Goal: Register for event/course: Sign up to attend an event or enroll in a course

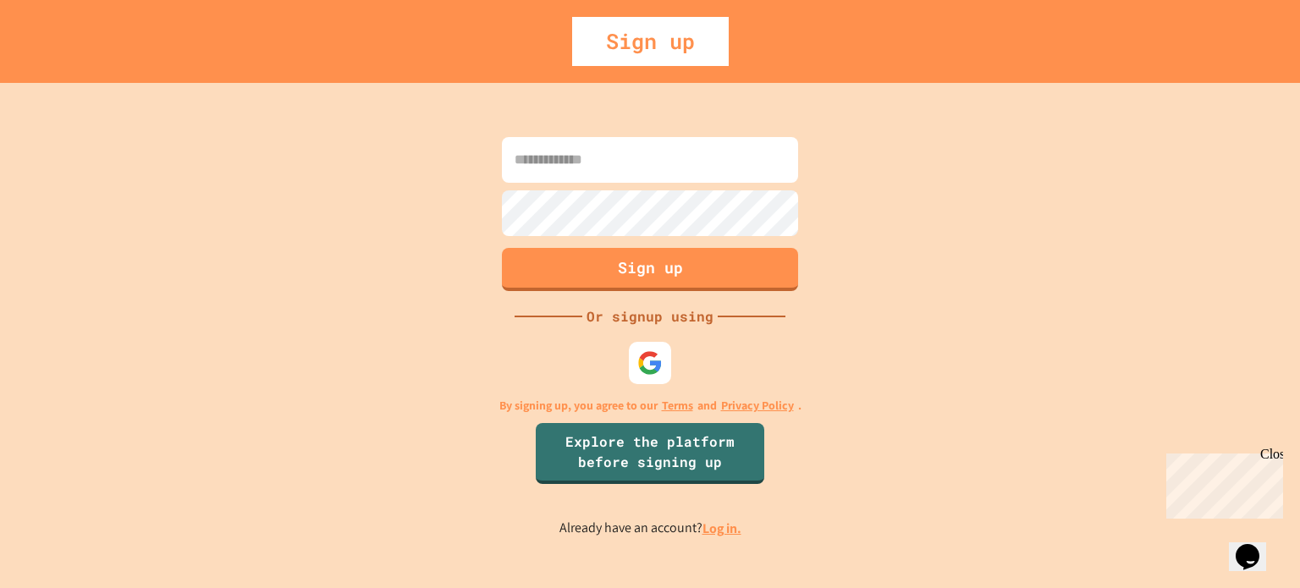
click at [654, 153] on input at bounding box center [650, 160] width 296 height 46
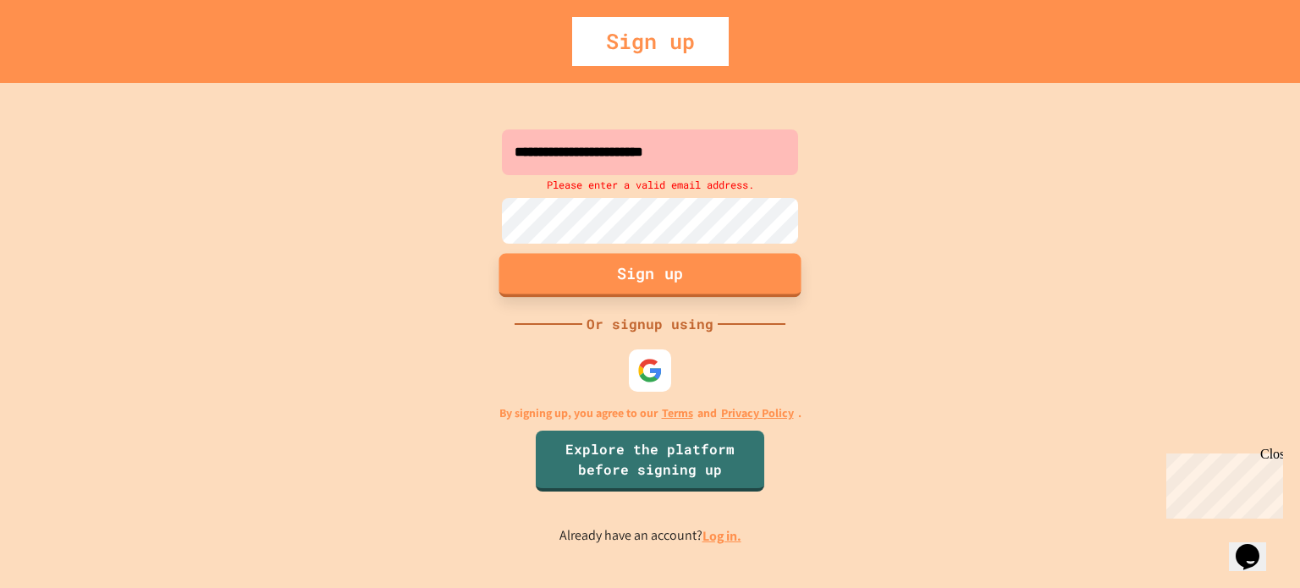
click at [547, 278] on button "Sign up" at bounding box center [650, 275] width 302 height 44
click at [548, 280] on button "Sign up" at bounding box center [650, 275] width 302 height 44
click at [569, 261] on button "Sign up" at bounding box center [650, 275] width 302 height 44
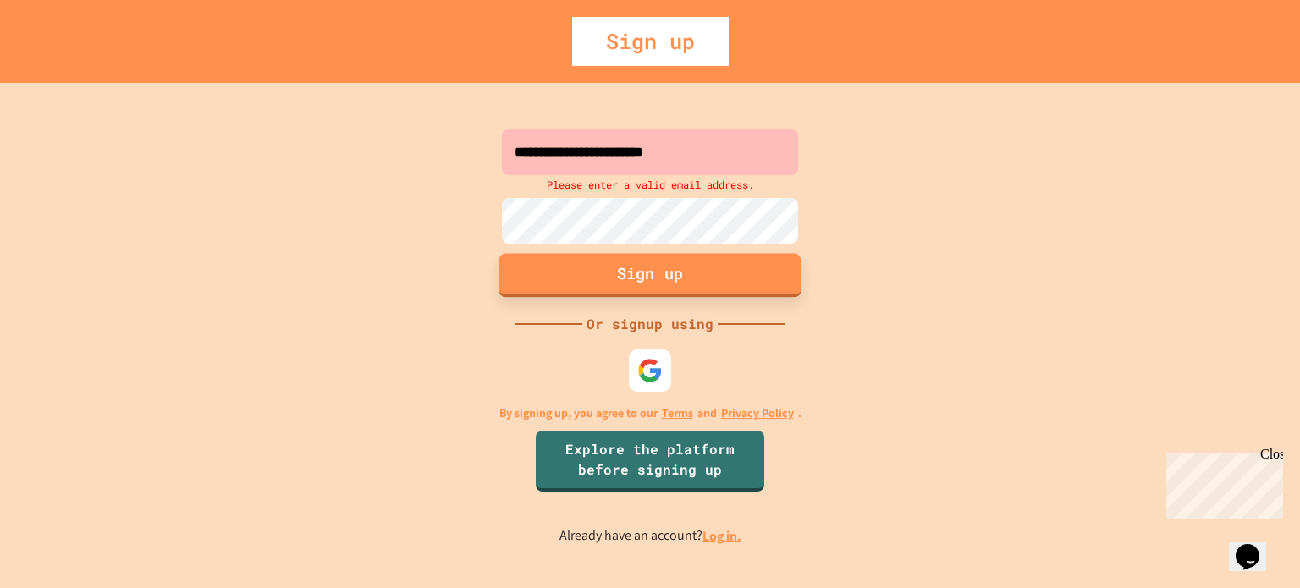
click at [569, 261] on button "Sign up" at bounding box center [650, 275] width 302 height 44
click at [614, 261] on button "Sign up" at bounding box center [650, 275] width 302 height 44
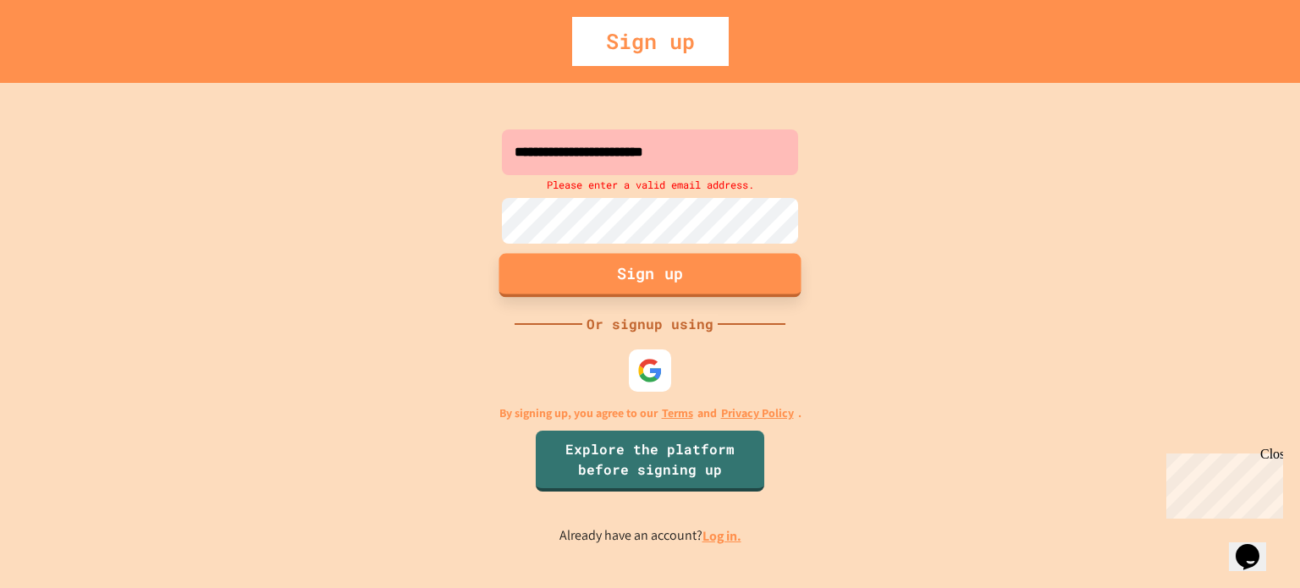
click at [614, 261] on button "Sign up" at bounding box center [650, 275] width 302 height 44
click at [772, 153] on input "**********" at bounding box center [650, 152] width 296 height 46
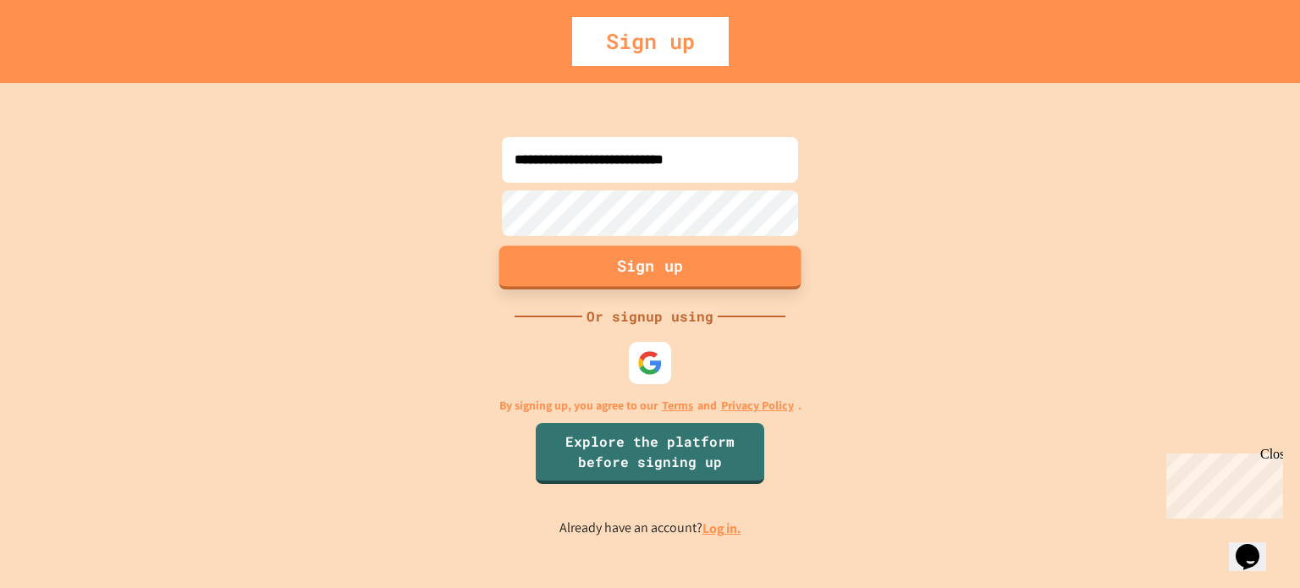
type input "**********"
click at [737, 277] on button "Sign up" at bounding box center [650, 267] width 302 height 44
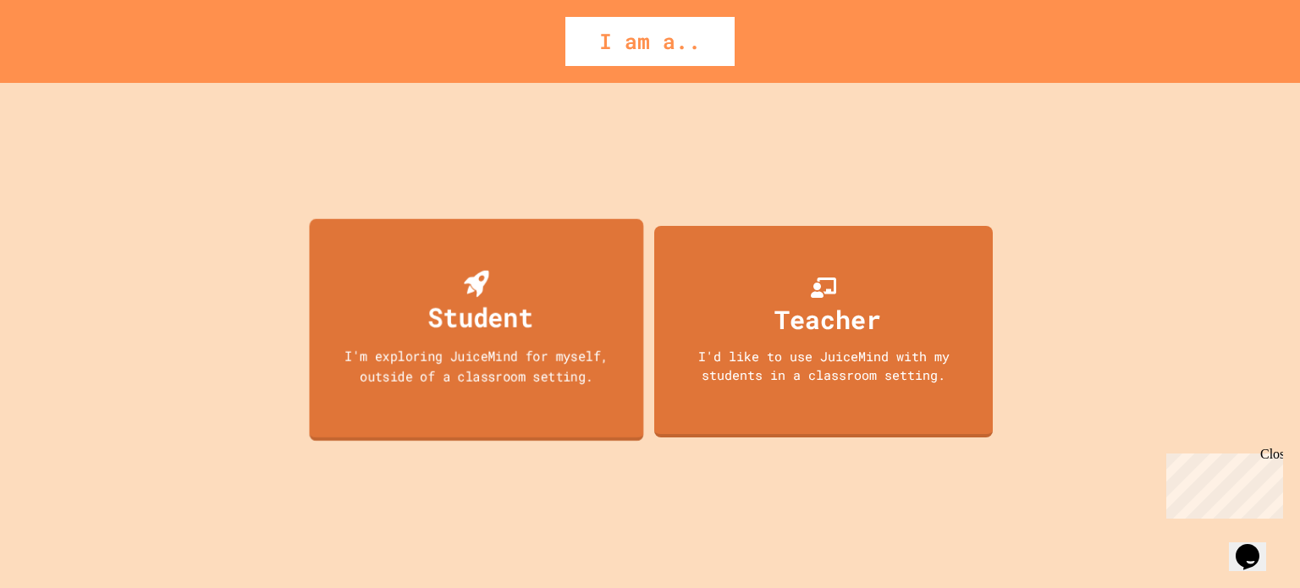
click at [581, 284] on div "Student I'm exploring JuiceMind for myself, outside of a classroom setting." at bounding box center [477, 329] width 334 height 223
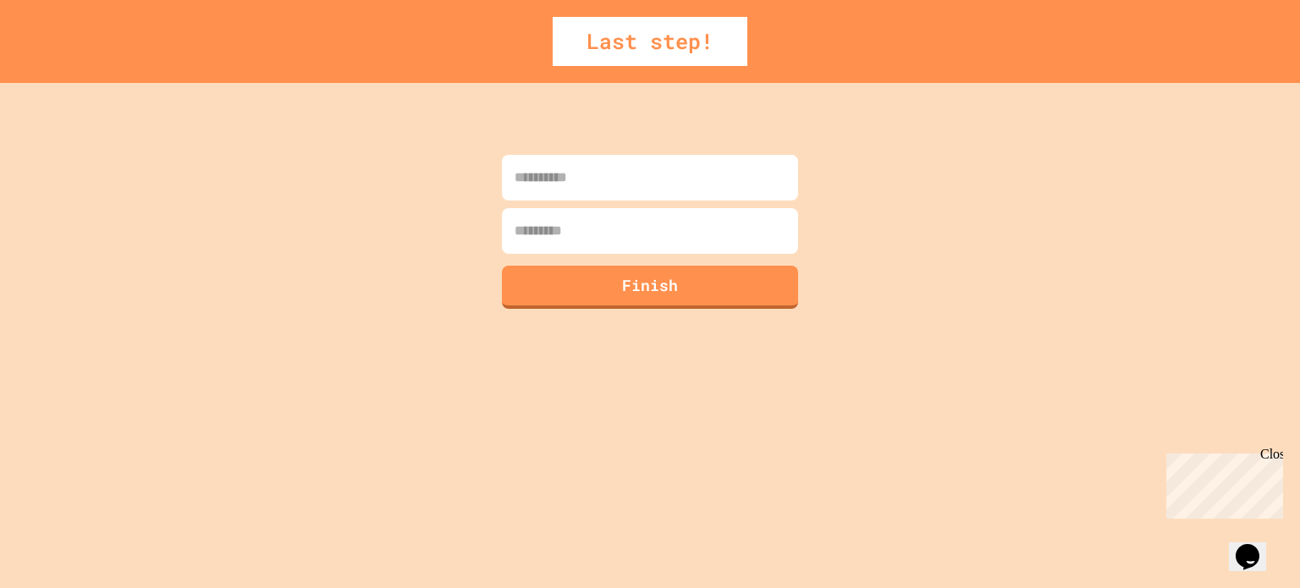
click at [635, 166] on input at bounding box center [650, 178] width 296 height 46
type input "*"
type input "*******"
click at [657, 240] on input at bounding box center [650, 231] width 296 height 46
type input "******"
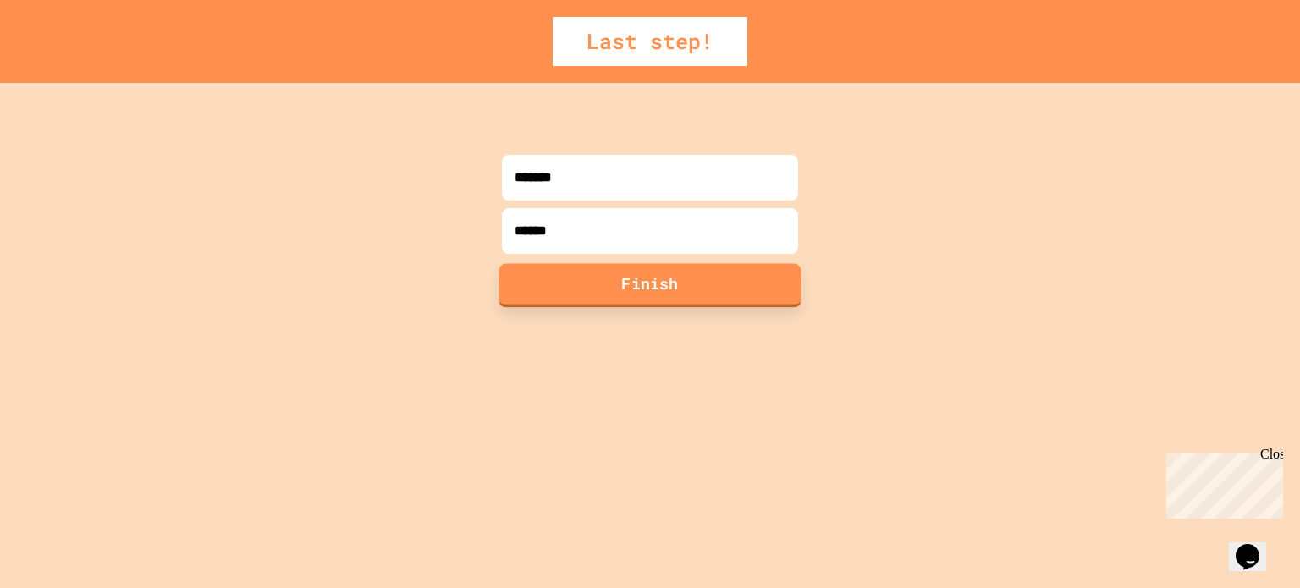
click at [652, 275] on button "Finish" at bounding box center [650, 285] width 302 height 44
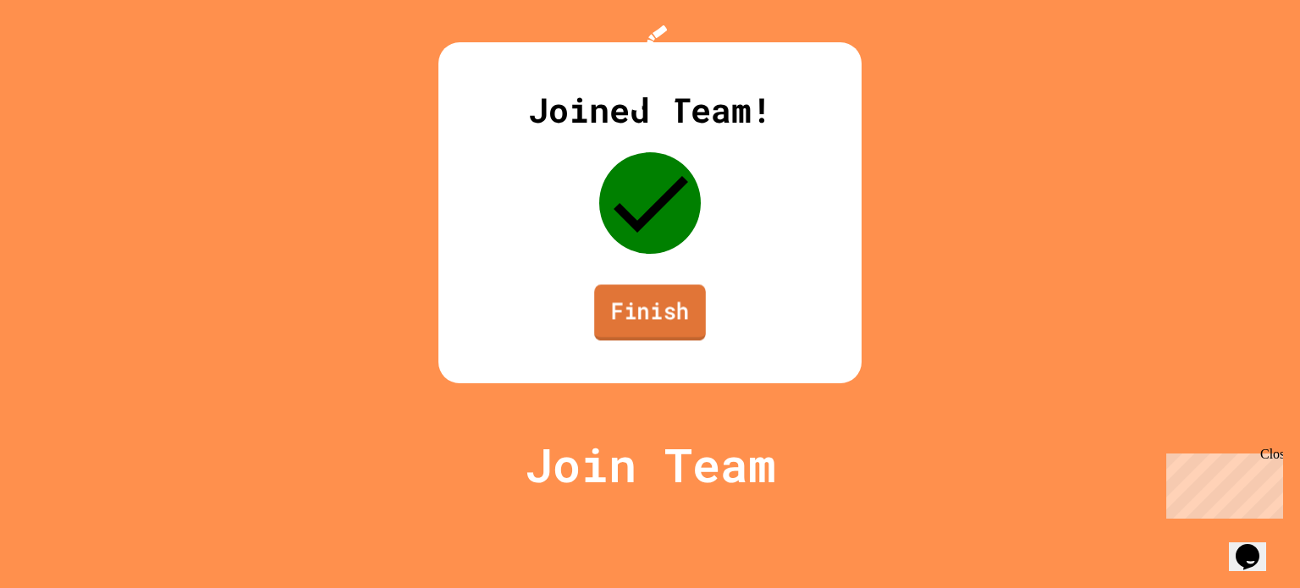
click at [643, 340] on link "Finish" at bounding box center [650, 312] width 112 height 56
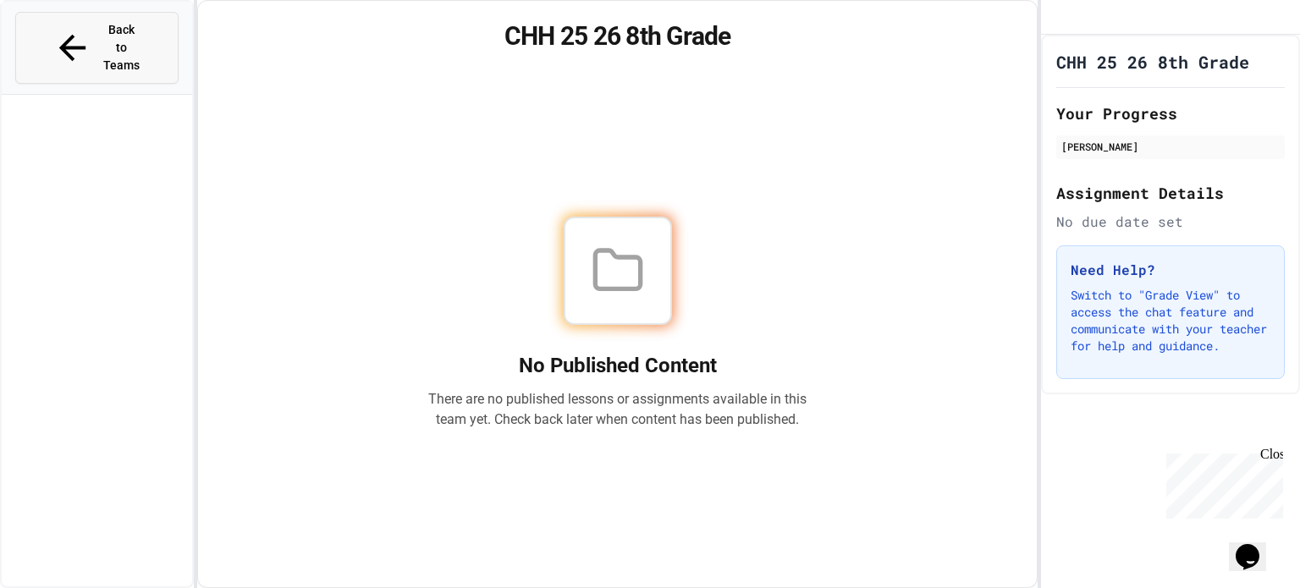
click at [155, 38] on button "Back to Teams" at bounding box center [96, 48] width 163 height 72
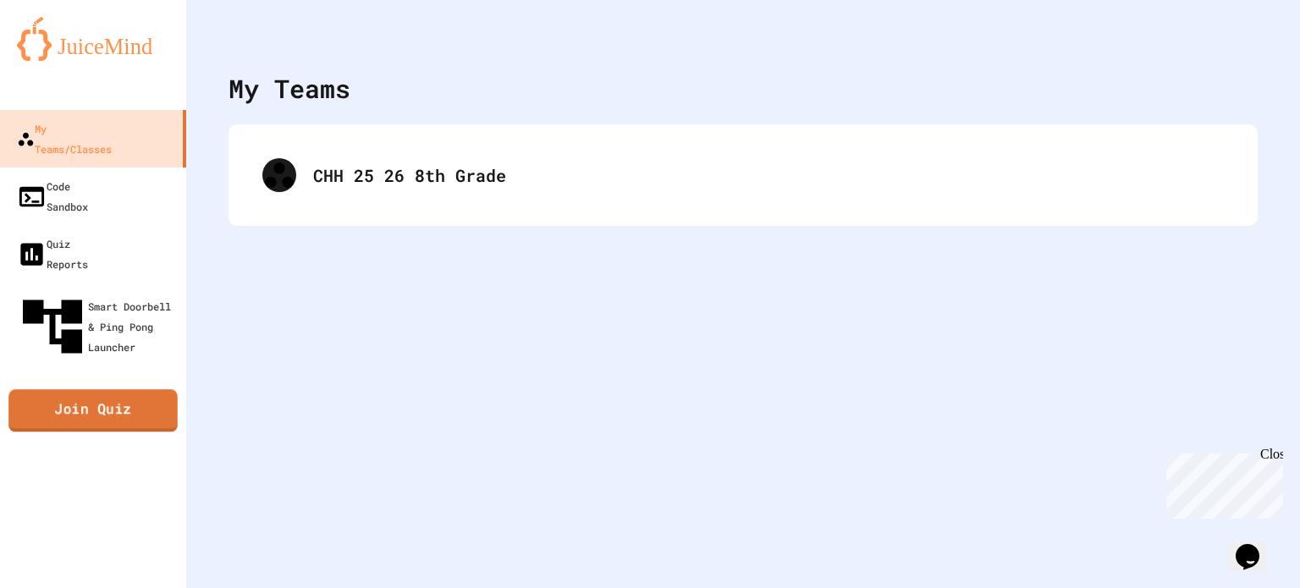
click at [149, 390] on link "Join Quiz" at bounding box center [92, 411] width 169 height 42
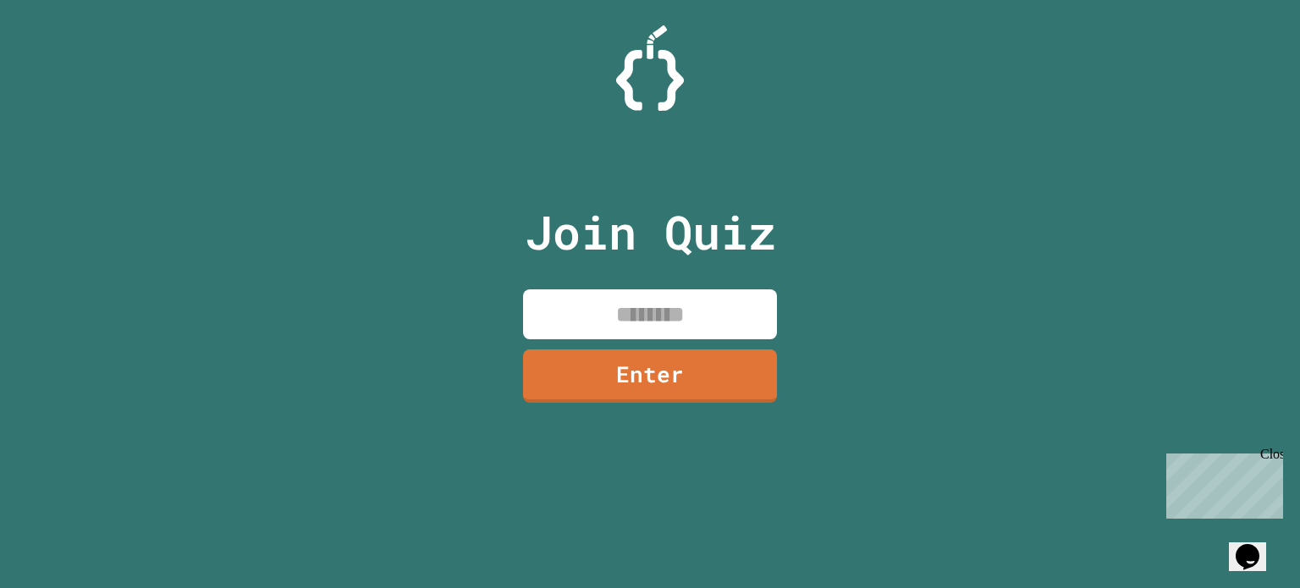
click at [630, 331] on input at bounding box center [650, 314] width 254 height 50
type input "********"
click at [602, 385] on link "Enter" at bounding box center [649, 374] width 248 height 56
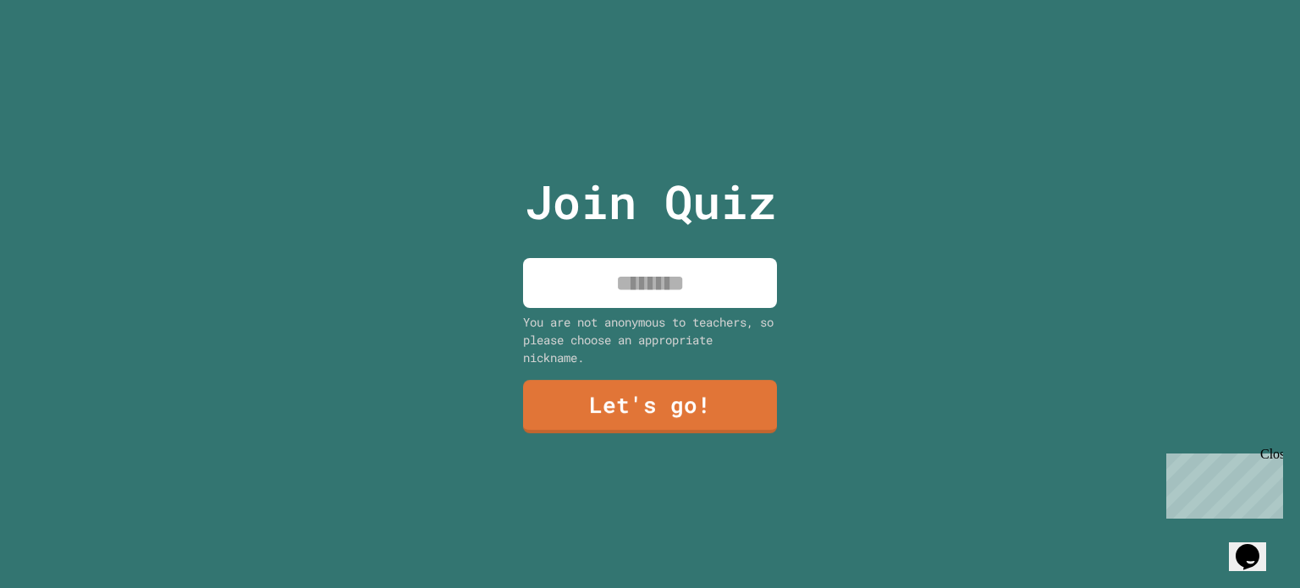
click at [630, 293] on input at bounding box center [650, 283] width 254 height 50
type input "*****"
click at [641, 397] on link "Let's go!" at bounding box center [650, 405] width 250 height 56
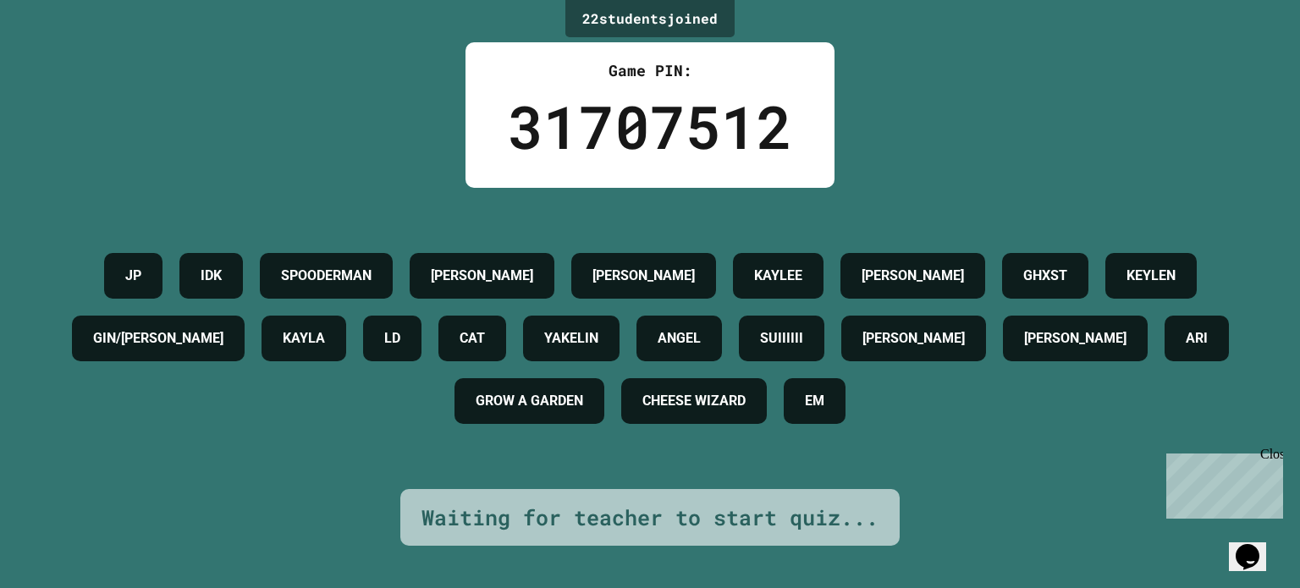
click at [701, 339] on h4 "ANGEL" at bounding box center [678, 338] width 43 height 20
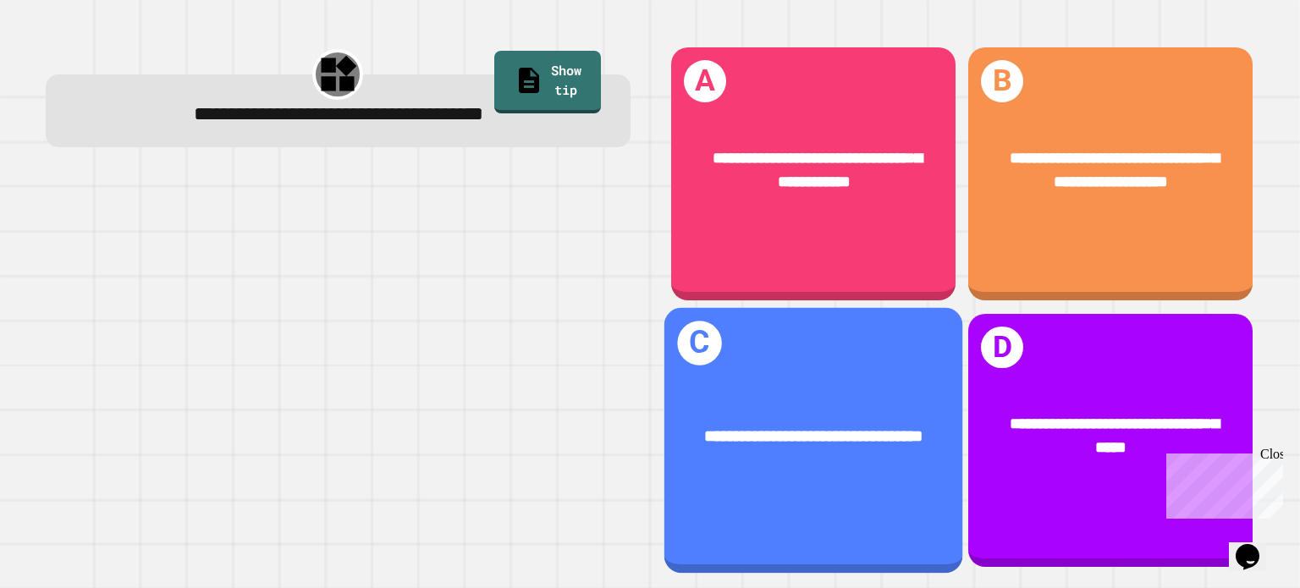
click at [823, 481] on div "**********" at bounding box center [813, 435] width 298 height 91
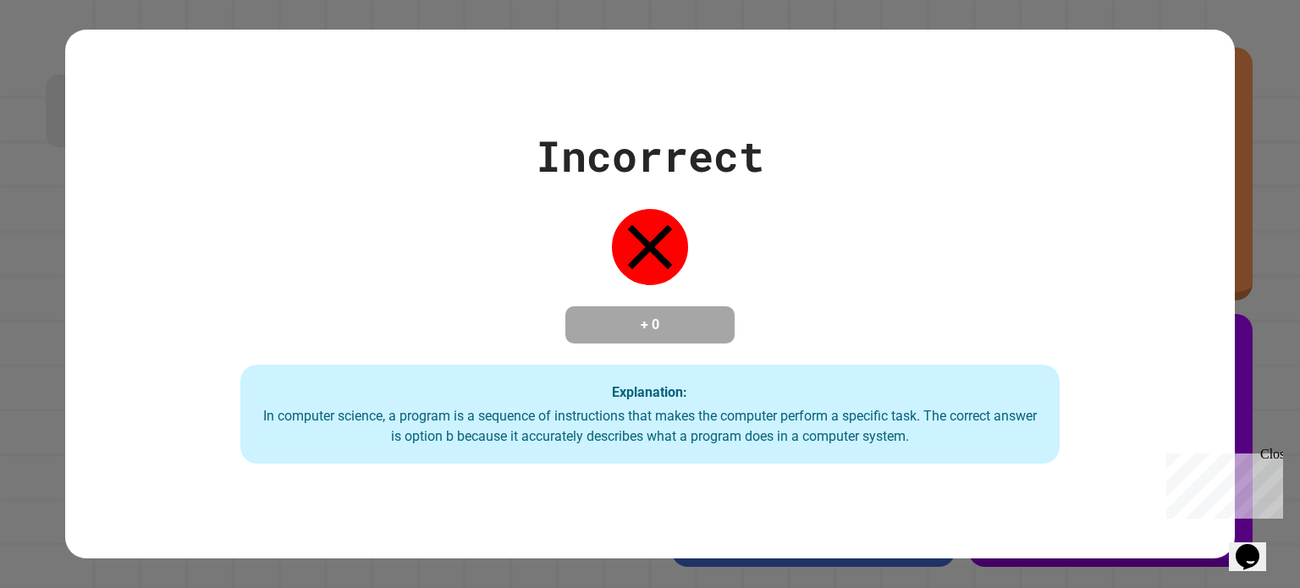
click at [1274, 456] on div "Close" at bounding box center [1270, 457] width 21 height 21
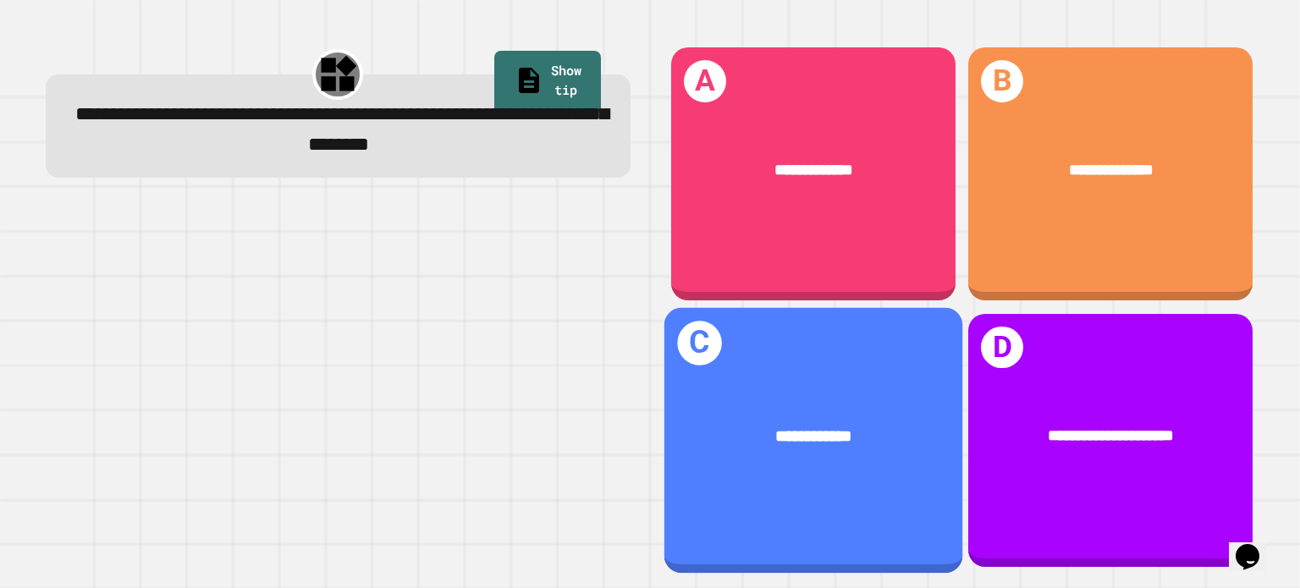
click at [753, 498] on div "**********" at bounding box center [813, 440] width 298 height 266
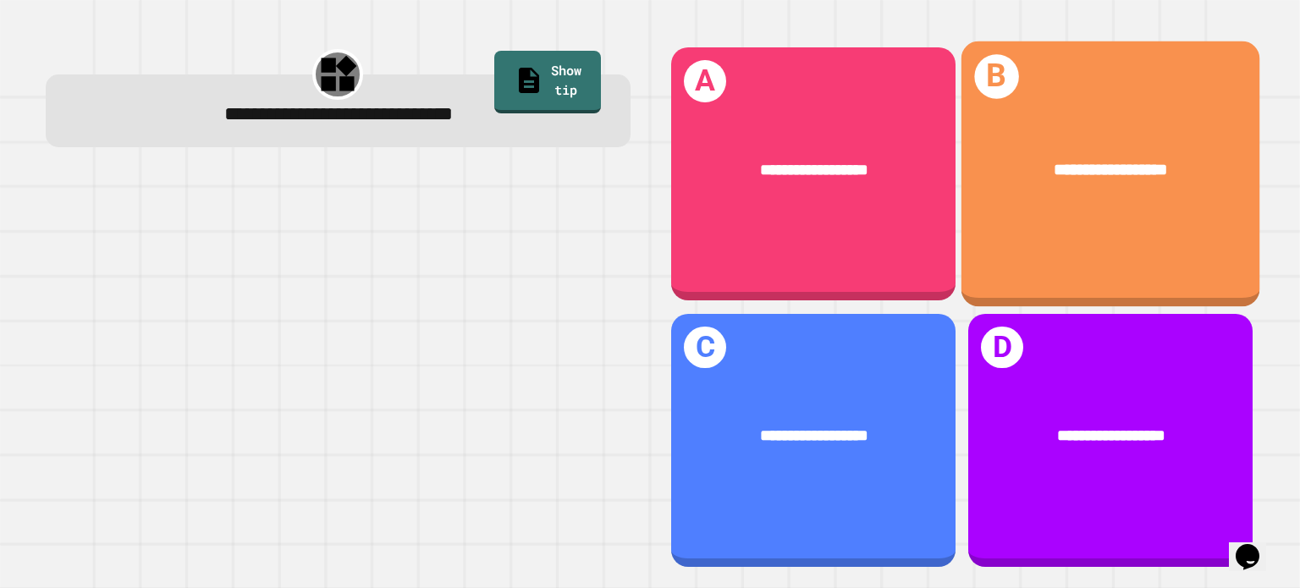
click at [1096, 165] on span "**********" at bounding box center [1109, 169] width 113 height 17
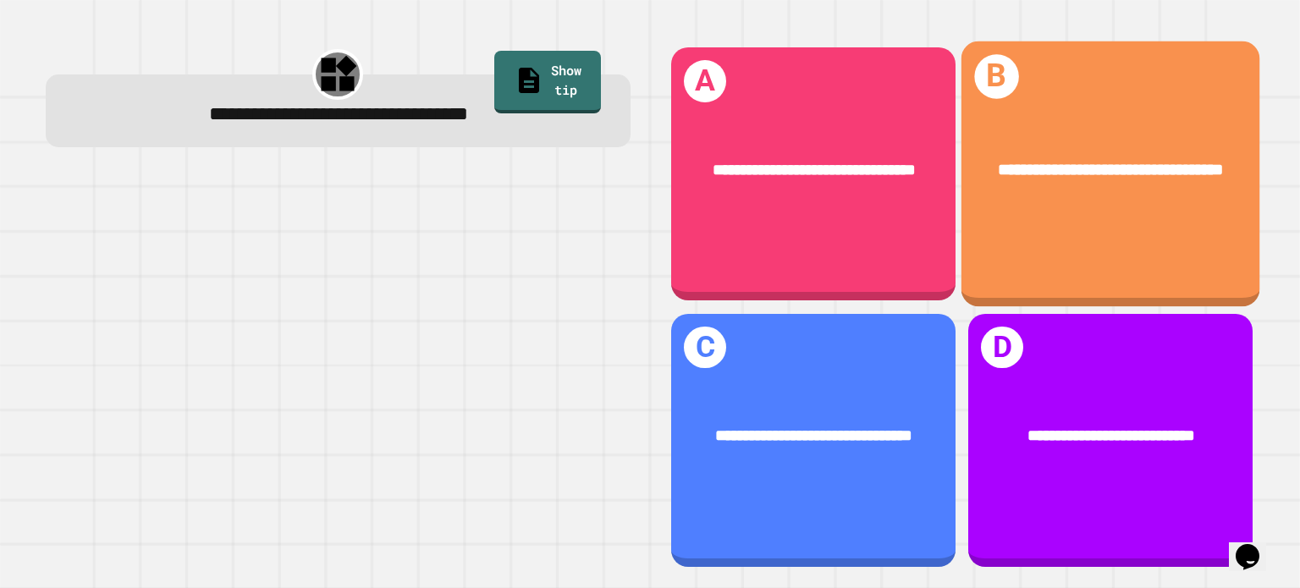
click at [1058, 157] on div "**********" at bounding box center [1110, 169] width 231 height 25
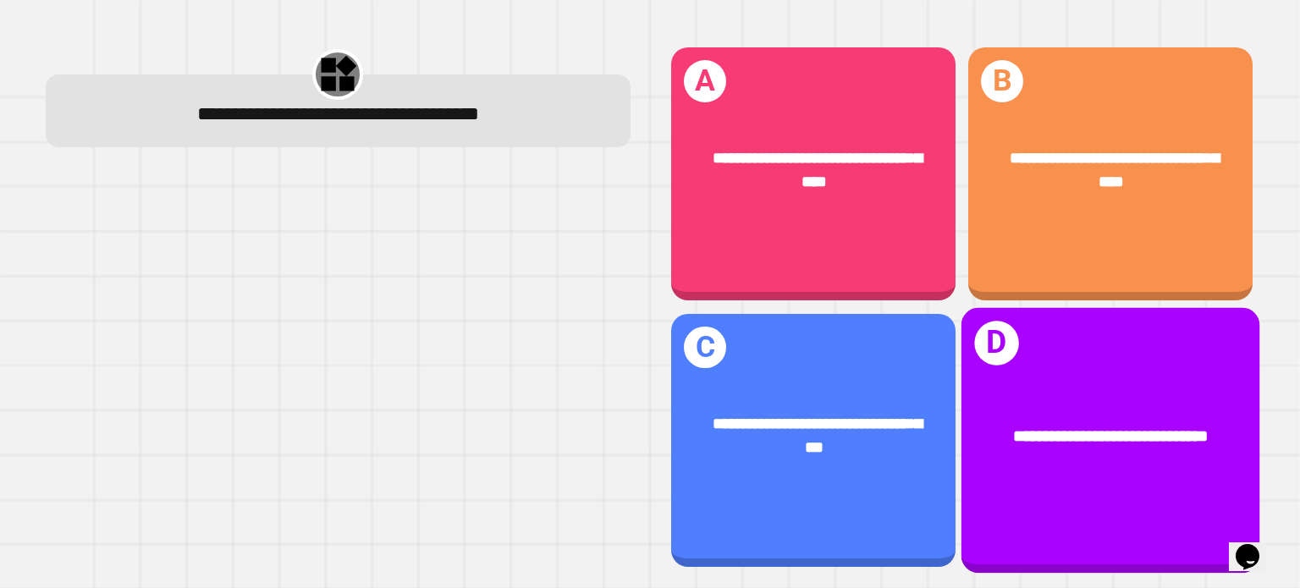
click at [1009, 398] on div "**********" at bounding box center [1110, 435] width 298 height 91
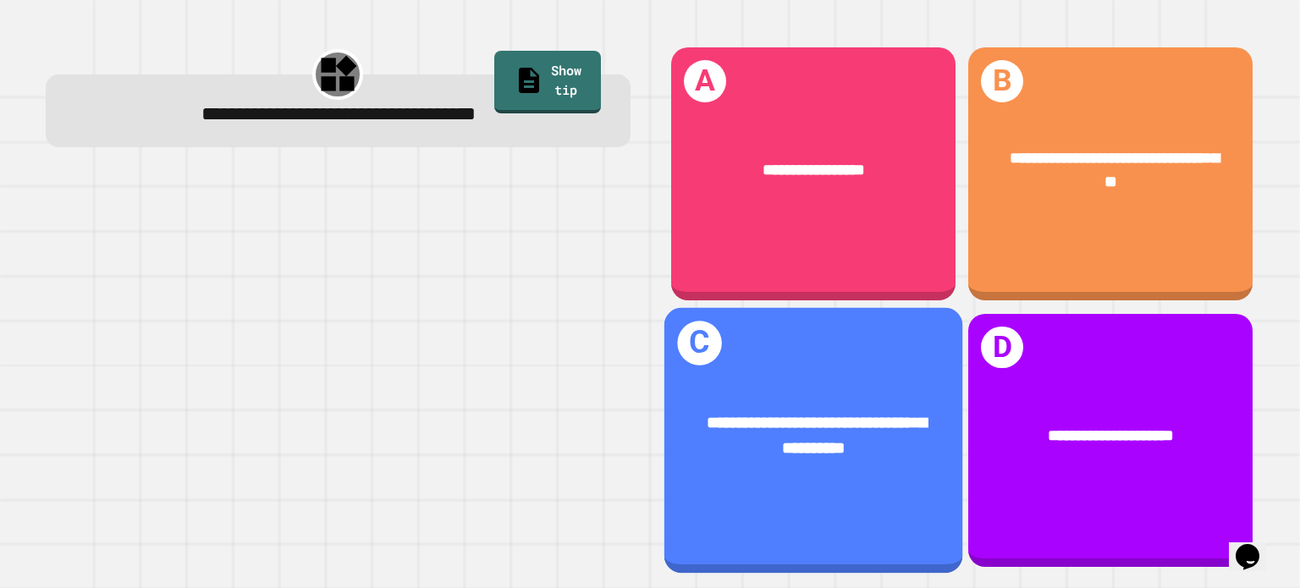
click at [826, 454] on span "**********" at bounding box center [816, 435] width 219 height 42
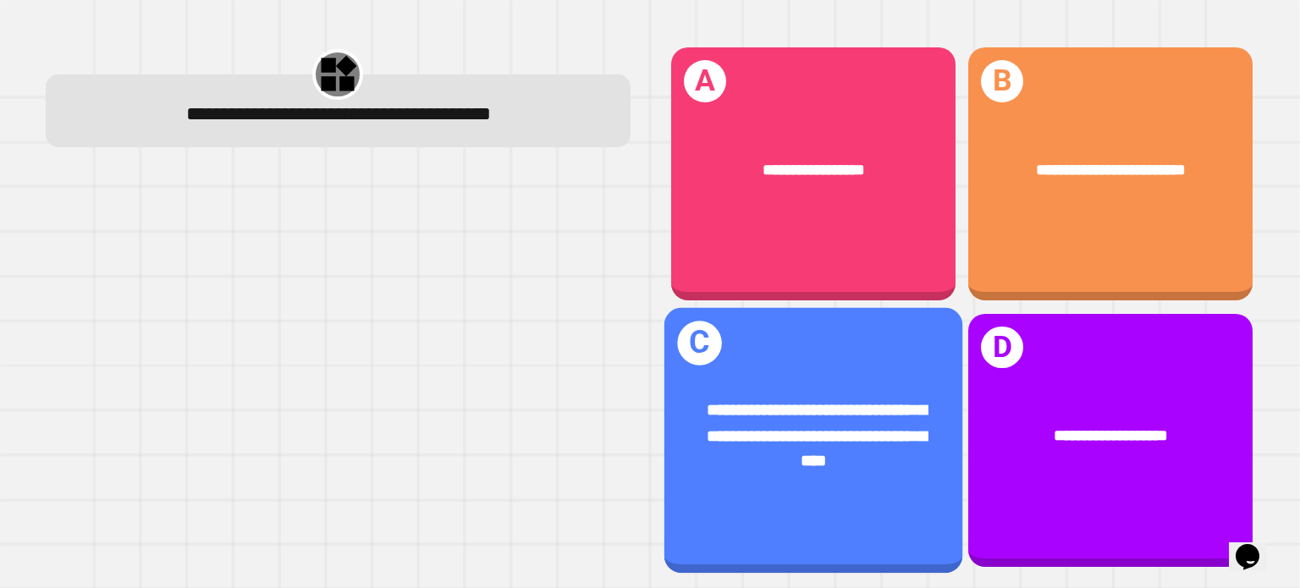
click at [810, 433] on span "**********" at bounding box center [816, 434] width 219 height 67
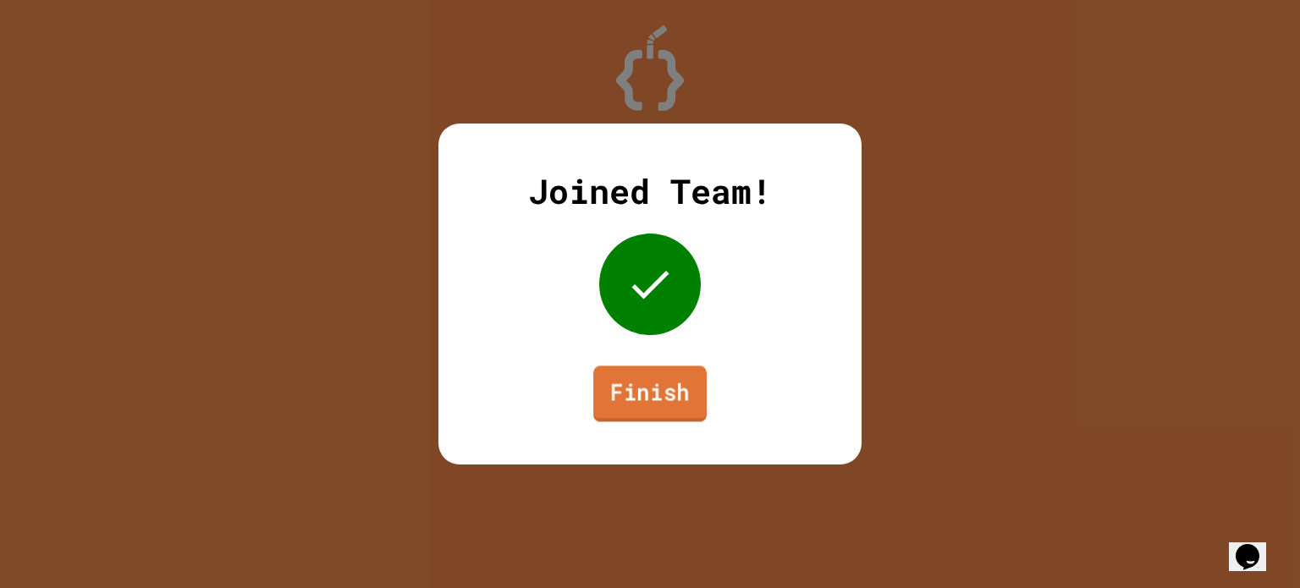
click at [663, 410] on link "Finish" at bounding box center [649, 394] width 113 height 56
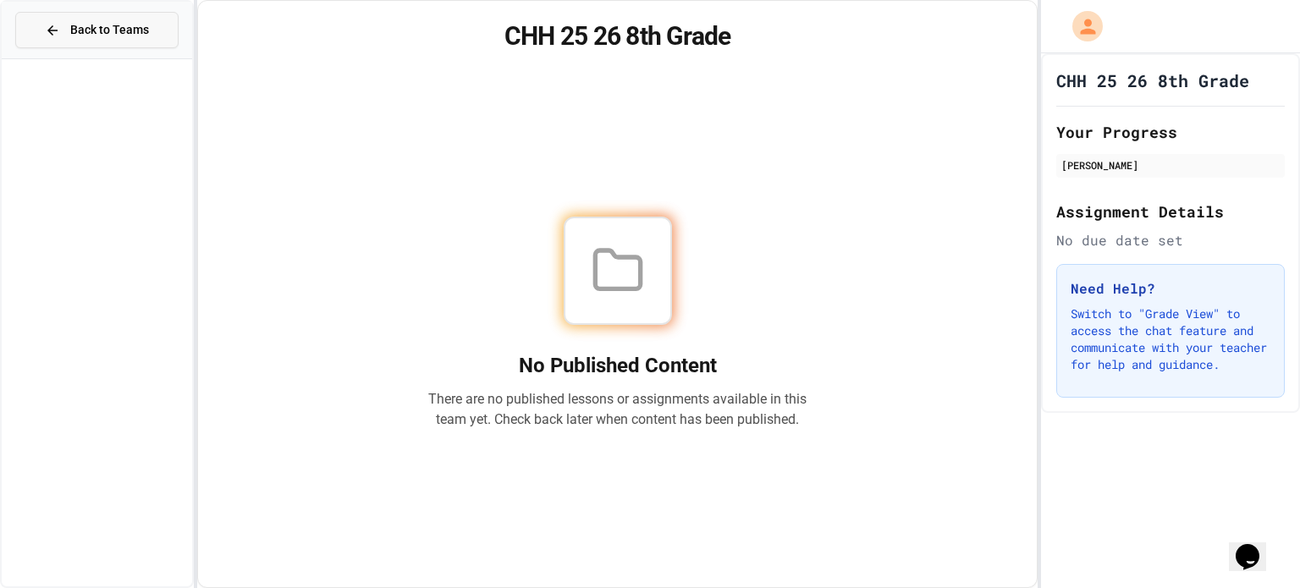
click at [136, 47] on button "Back to Teams" at bounding box center [96, 30] width 163 height 36
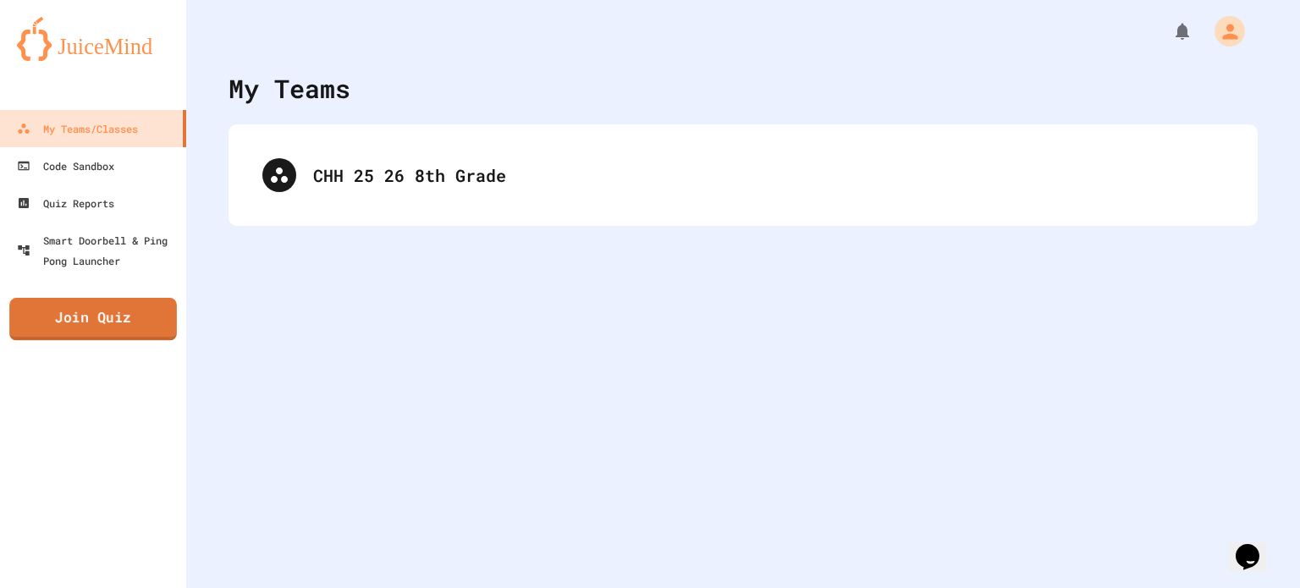
click at [130, 311] on link "Join Quiz" at bounding box center [93, 319] width 168 height 42
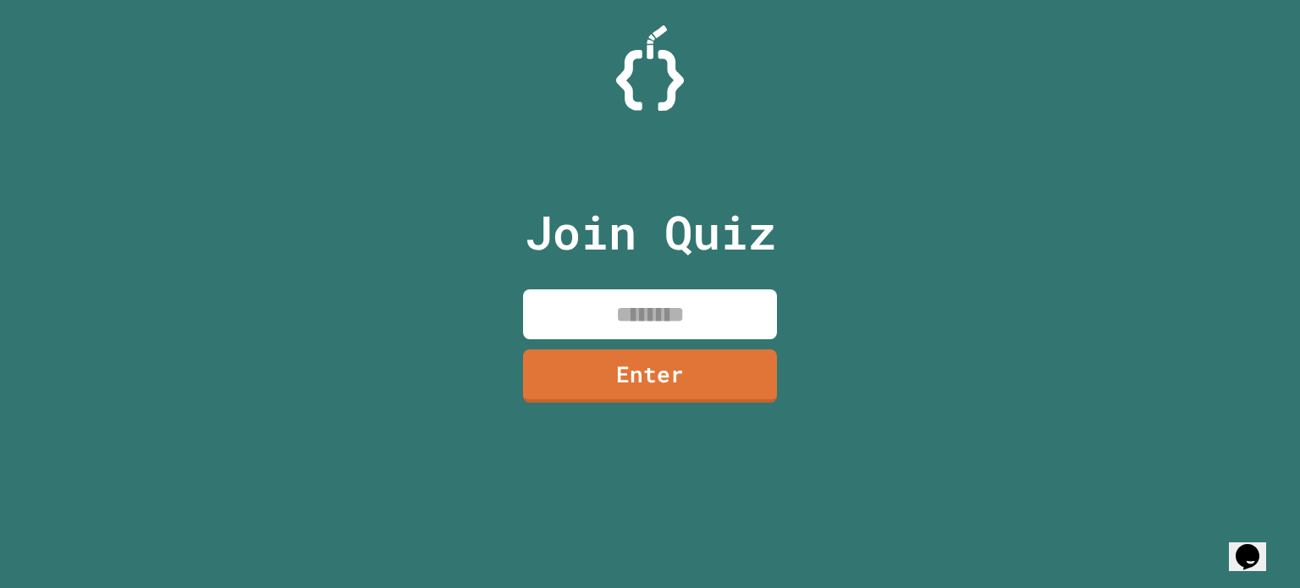
click at [597, 324] on input at bounding box center [650, 314] width 254 height 50
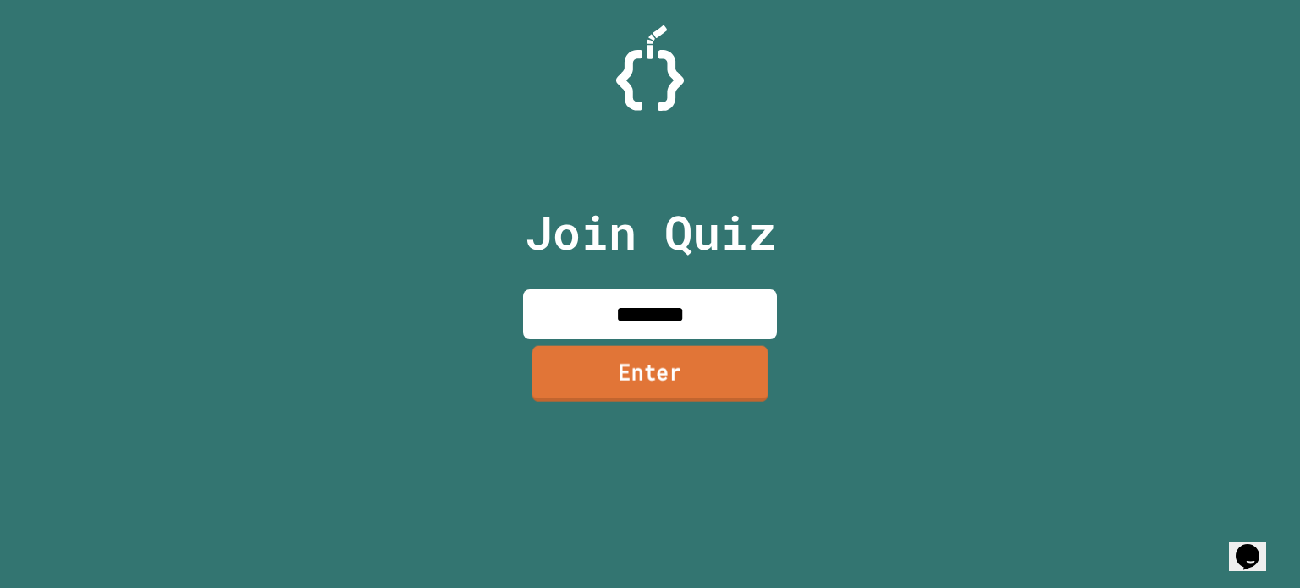
type input "********"
click at [635, 377] on link "Enter" at bounding box center [650, 373] width 236 height 56
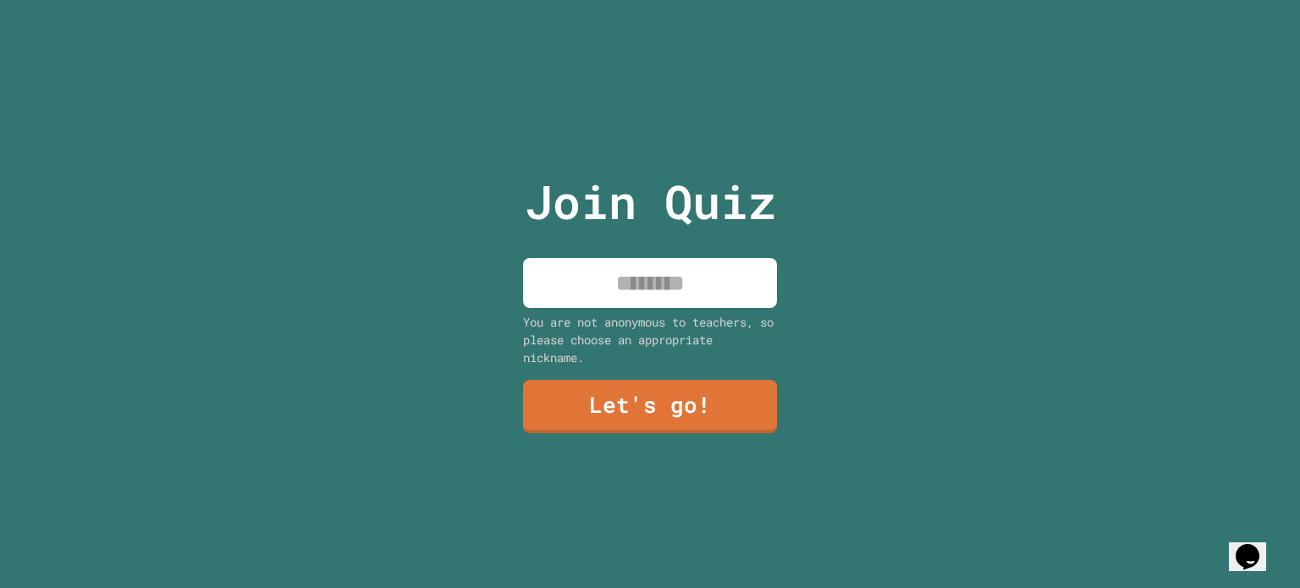
click at [640, 294] on input at bounding box center [650, 283] width 254 height 50
type input "*******"
click at [656, 393] on link "Let's go!" at bounding box center [649, 405] width 258 height 56
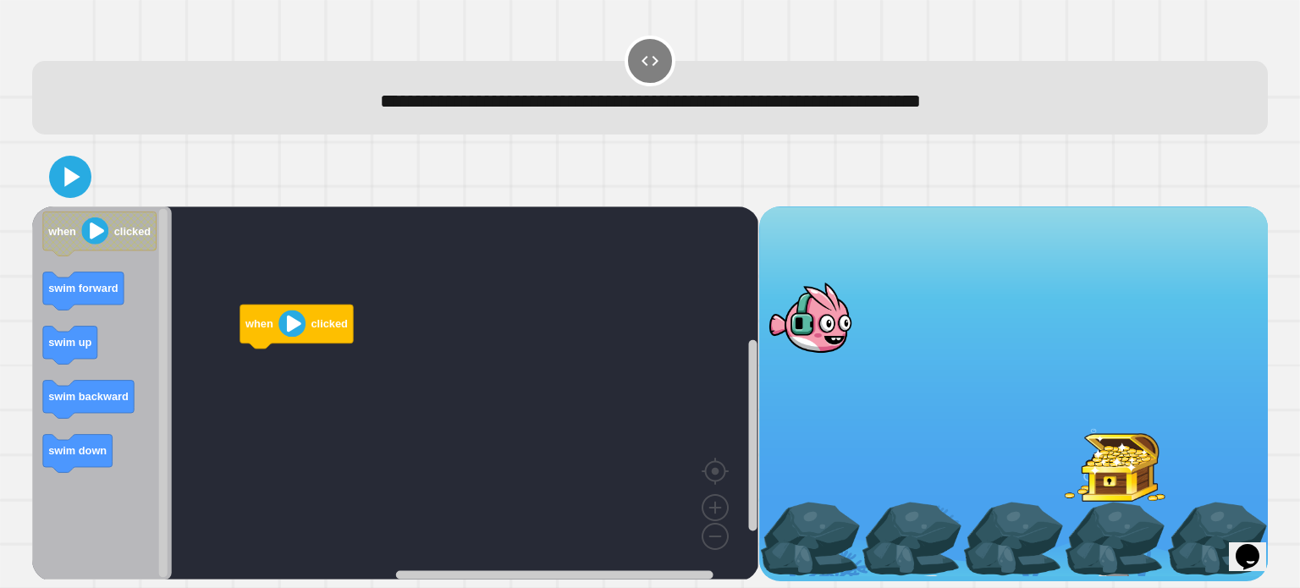
click at [279, 341] on icon "Blockly Workspace" at bounding box center [296, 327] width 113 height 44
click at [289, 323] on image "Blockly Workspace" at bounding box center [291, 323] width 27 height 27
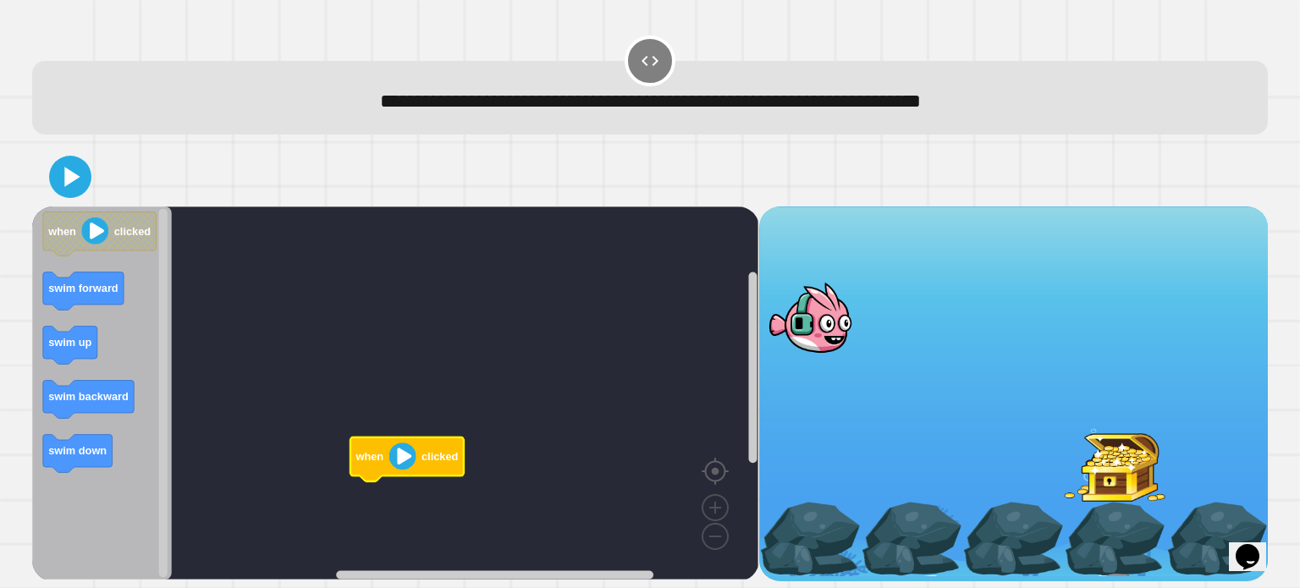
click at [722, 470] on image "Blockly Workspace" at bounding box center [741, 432] width 81 height 105
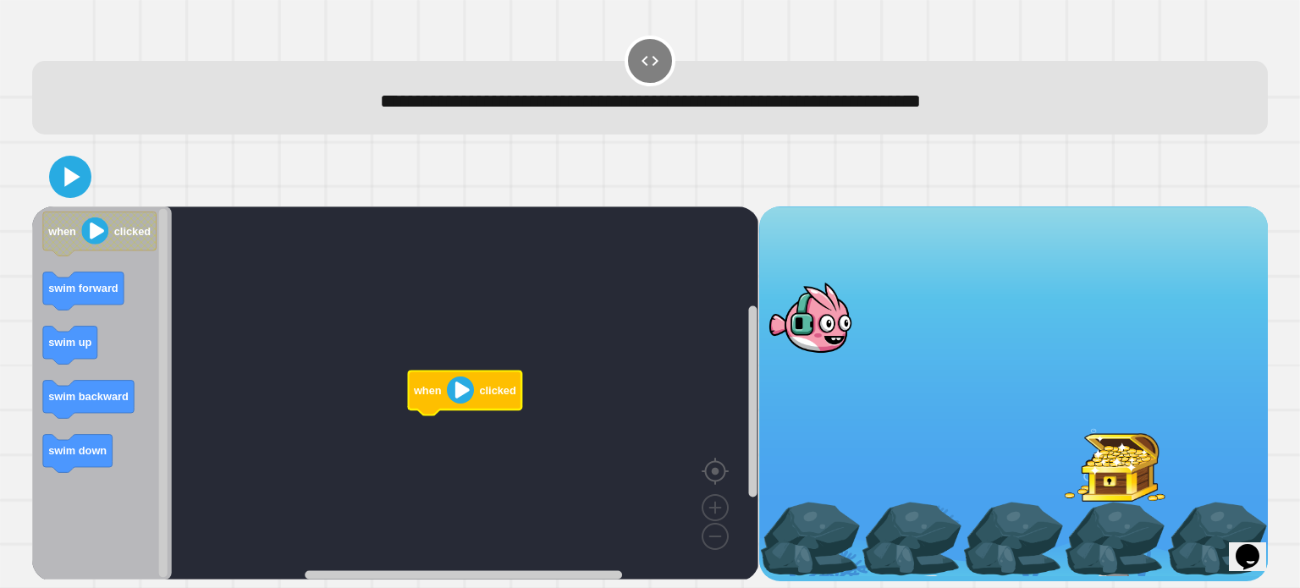
click at [722, 470] on image "Blockly Workspace" at bounding box center [741, 432] width 81 height 105
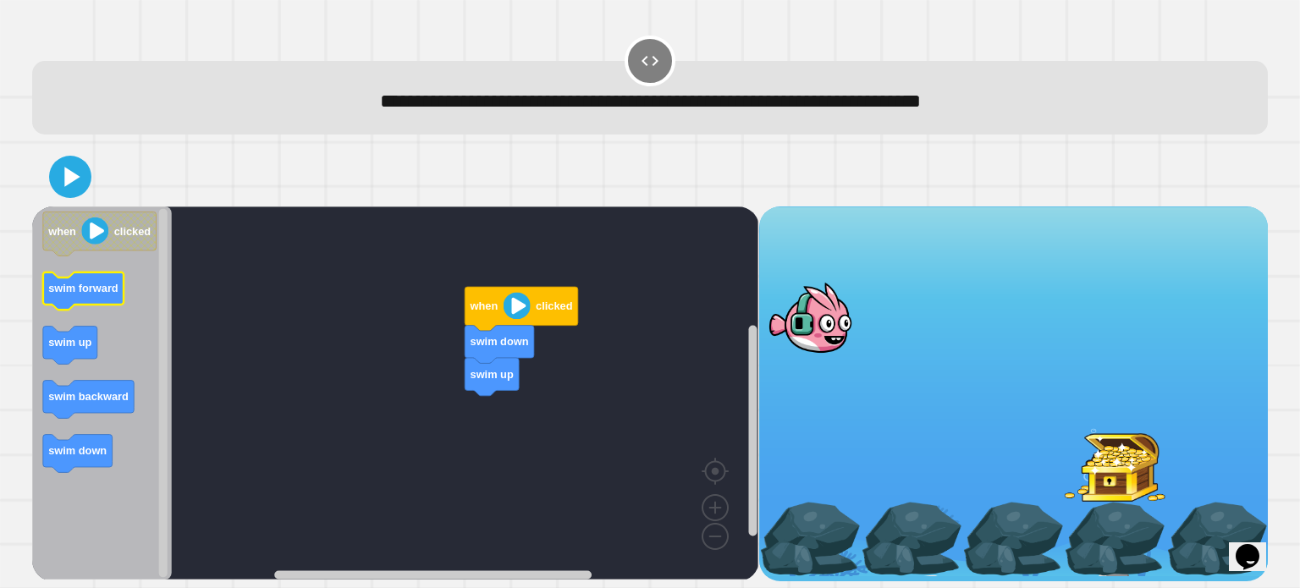
click at [48, 281] on icon "Blockly Workspace" at bounding box center [83, 291] width 80 height 38
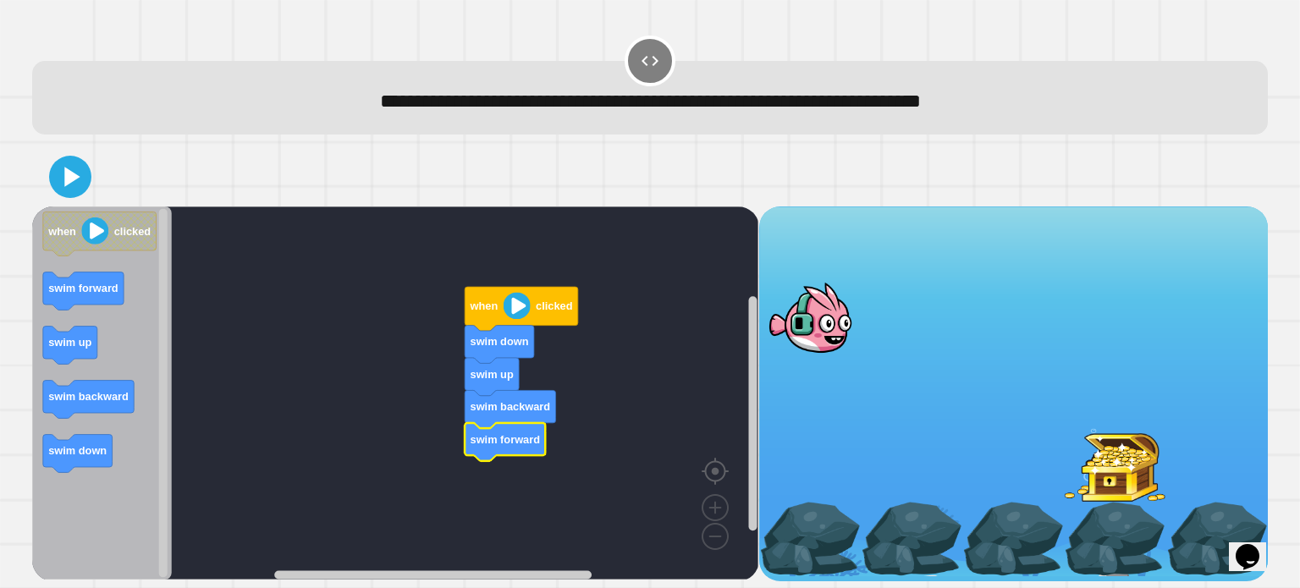
click at [721, 482] on image "Blockly Workspace" at bounding box center [741, 432] width 81 height 105
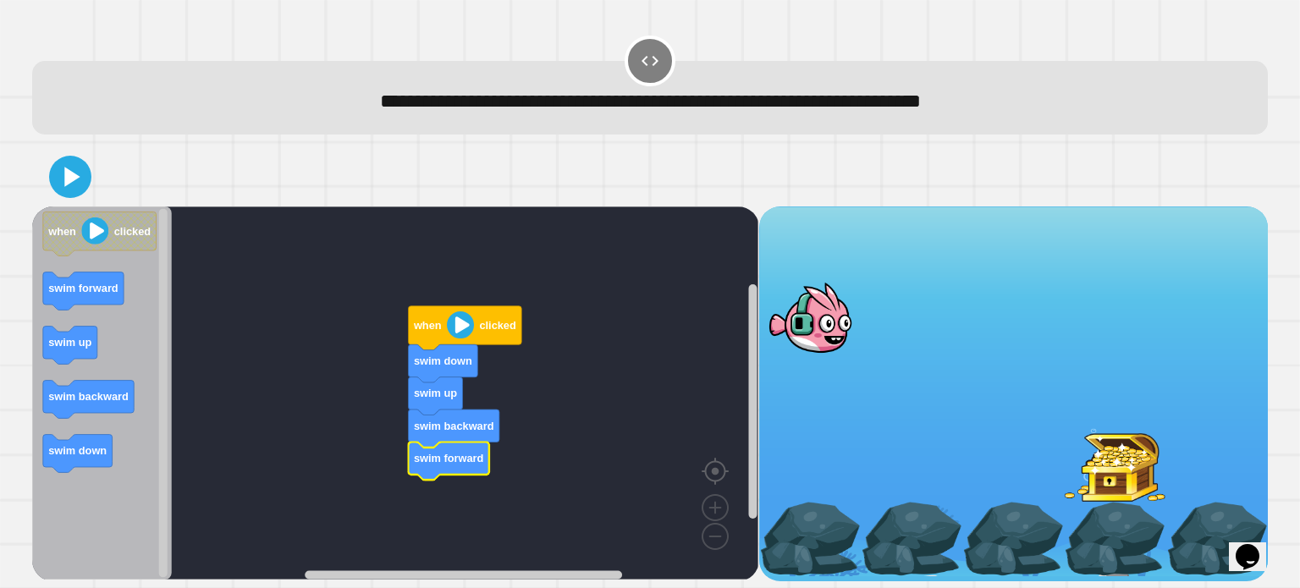
click at [712, 465] on image "Blockly Workspace" at bounding box center [741, 432] width 81 height 105
click at [451, 333] on image "Blockly Workspace" at bounding box center [460, 324] width 27 height 27
click at [470, 334] on image "Blockly Workspace" at bounding box center [460, 324] width 27 height 27
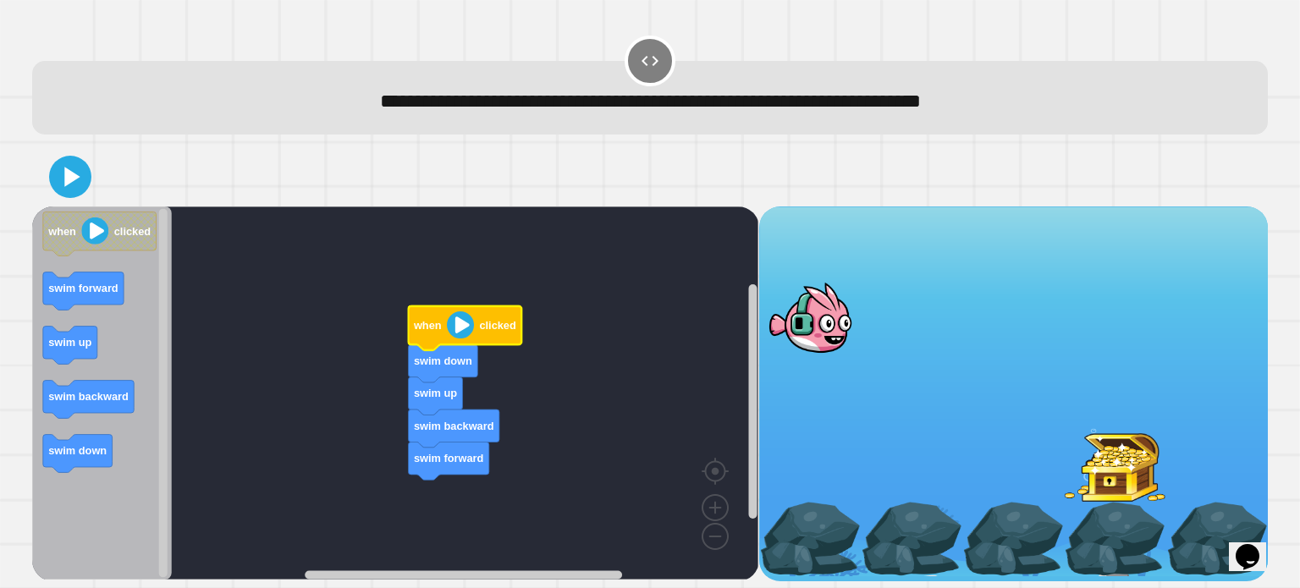
click at [461, 322] on image "Blockly Workspace" at bounding box center [460, 324] width 27 height 27
click at [74, 167] on icon at bounding box center [70, 177] width 41 height 41
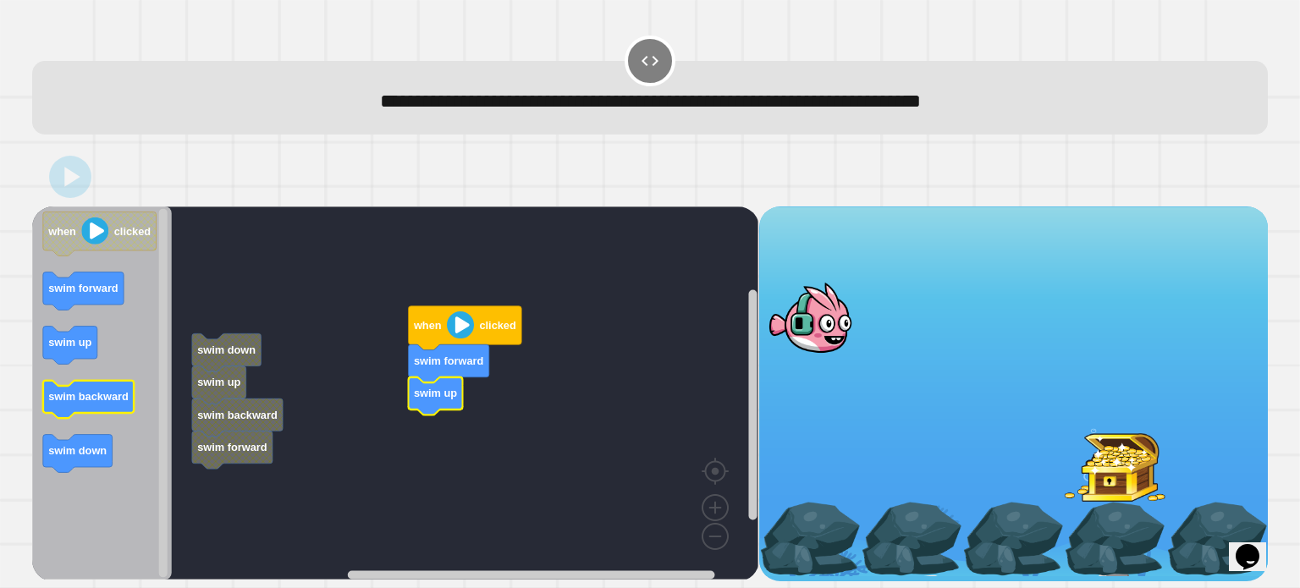
click at [105, 382] on icon "when clicked swim forward swim up swim backward swim down" at bounding box center [102, 392] width 140 height 373
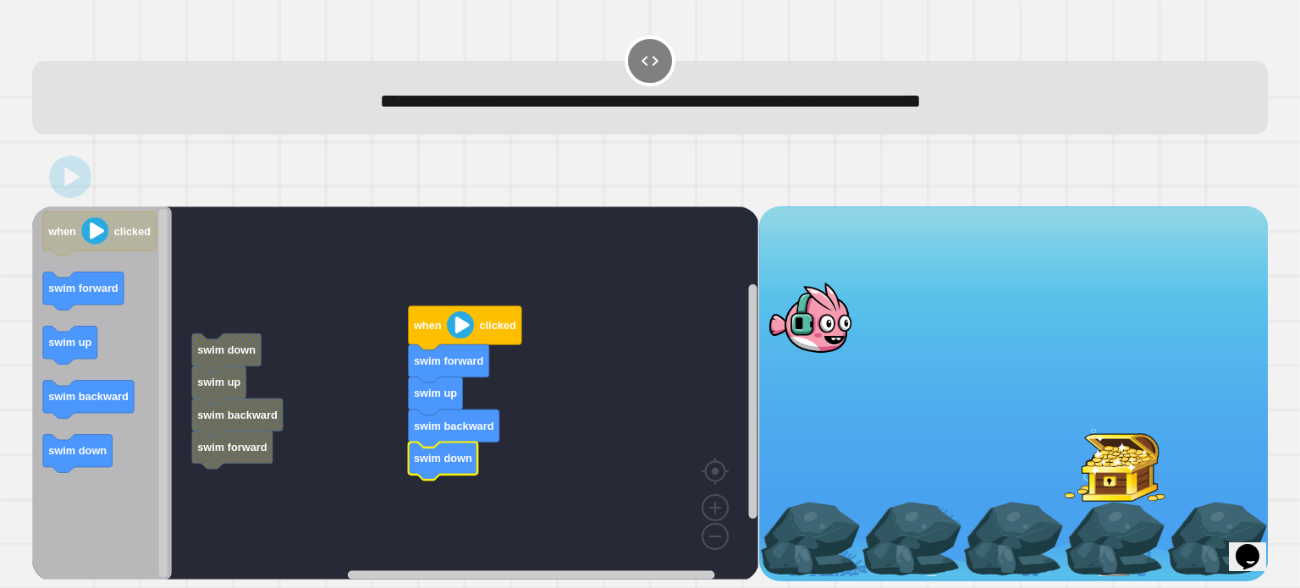
click at [237, 393] on g "swim down swim up swim backward swim forward when clicked swim forward swim up …" at bounding box center [407, 392] width 751 height 373
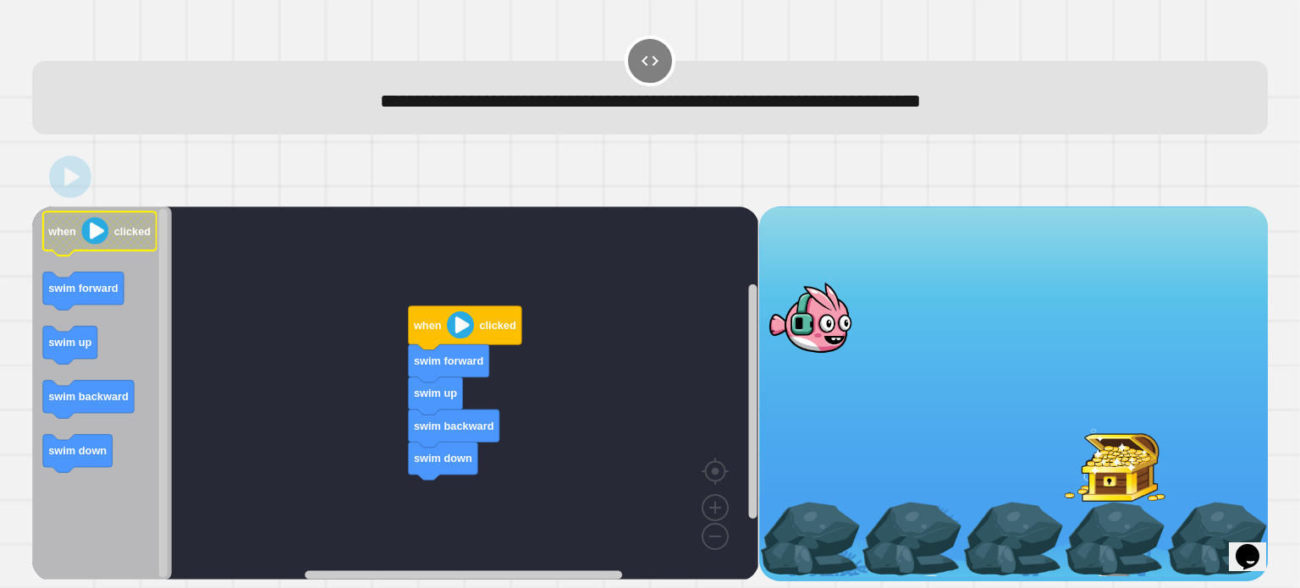
click at [101, 233] on image "Blockly Workspace" at bounding box center [95, 230] width 27 height 27
click at [462, 327] on image "Blockly Workspace" at bounding box center [460, 324] width 27 height 27
click at [458, 324] on image "Blockly Workspace" at bounding box center [460, 324] width 27 height 27
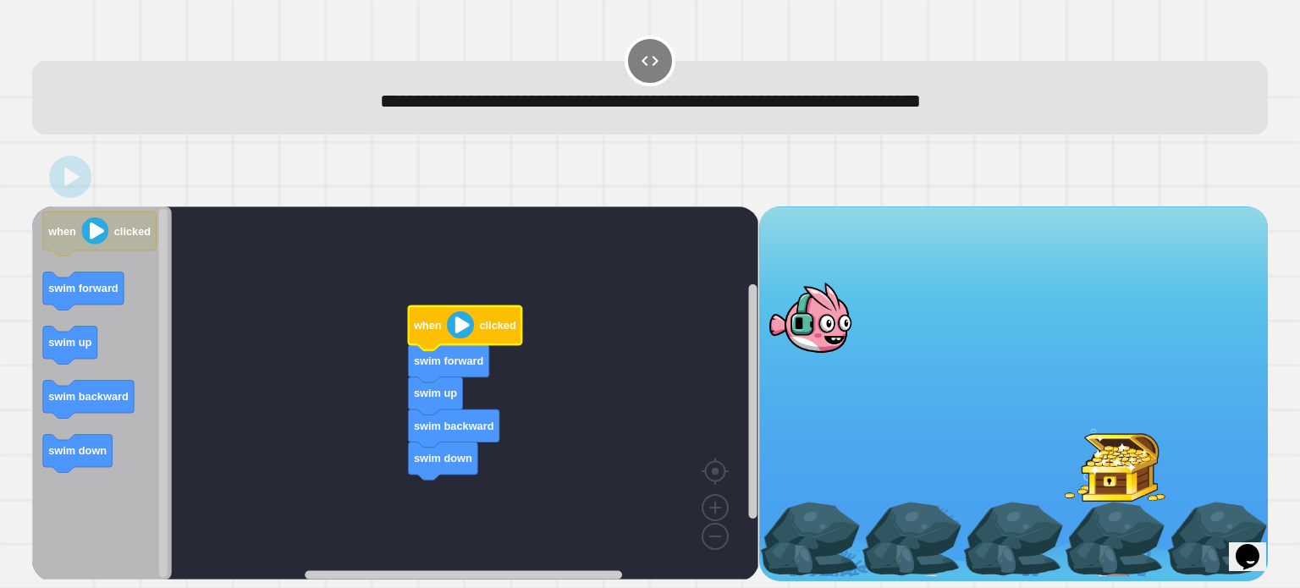
click at [458, 324] on image "Blockly Workspace" at bounding box center [460, 324] width 27 height 27
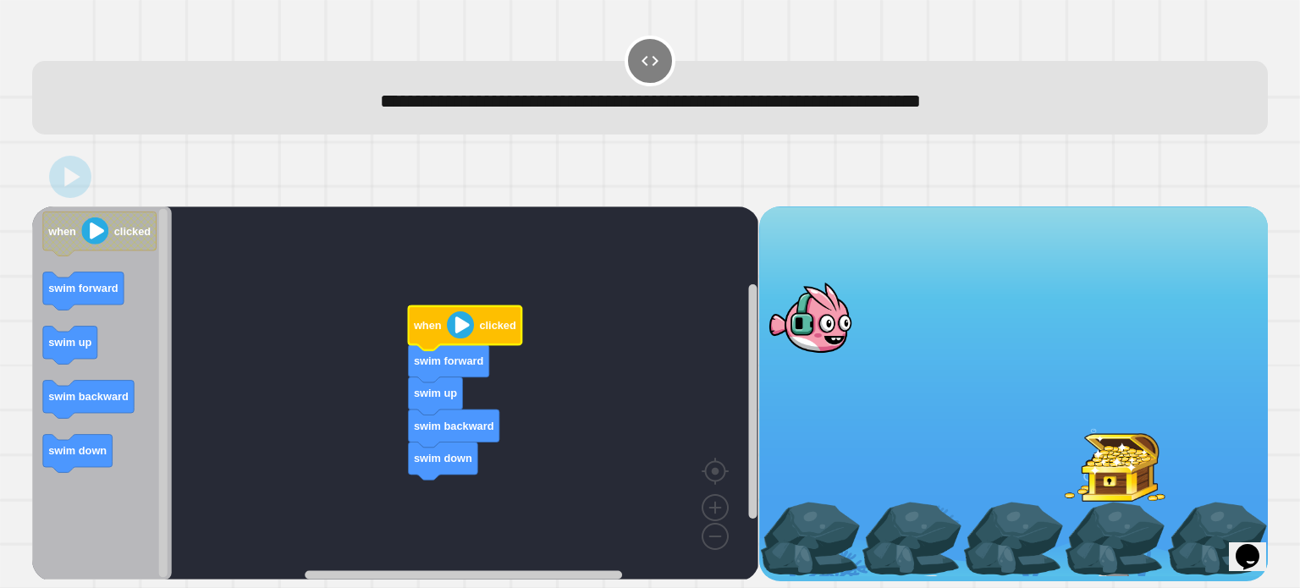
click at [458, 324] on image "Blockly Workspace" at bounding box center [460, 324] width 27 height 27
click at [458, 325] on image "Blockly Workspace" at bounding box center [460, 324] width 27 height 27
click at [89, 229] on image "Blockly Workspace" at bounding box center [95, 230] width 27 height 27
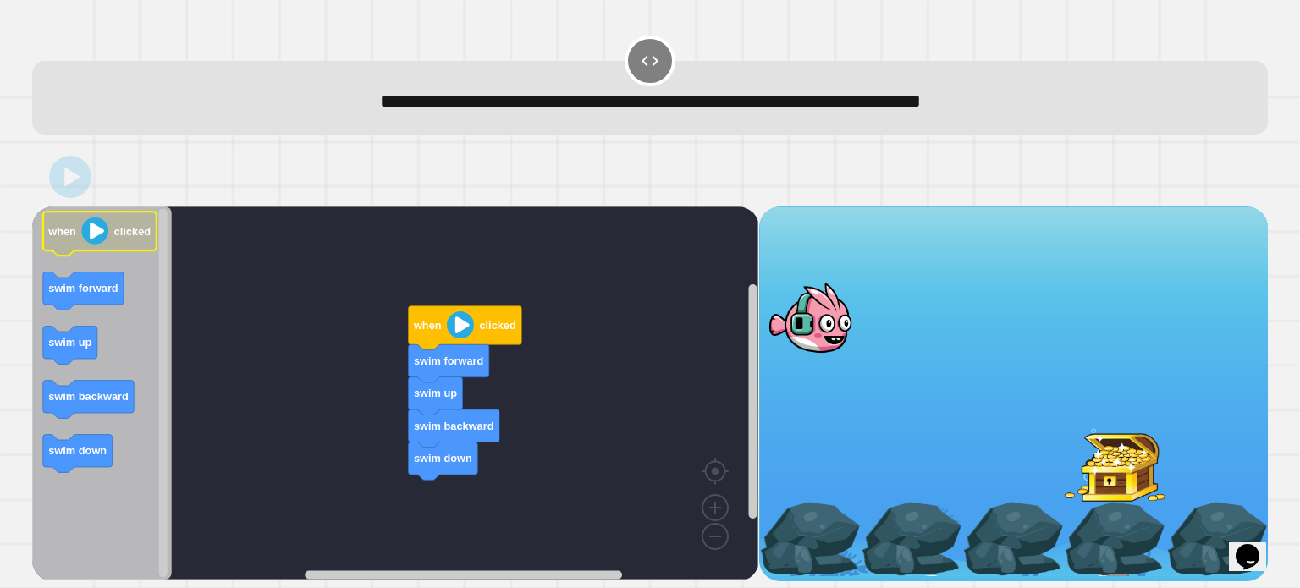
click at [89, 229] on image "Blockly Workspace" at bounding box center [95, 230] width 27 height 27
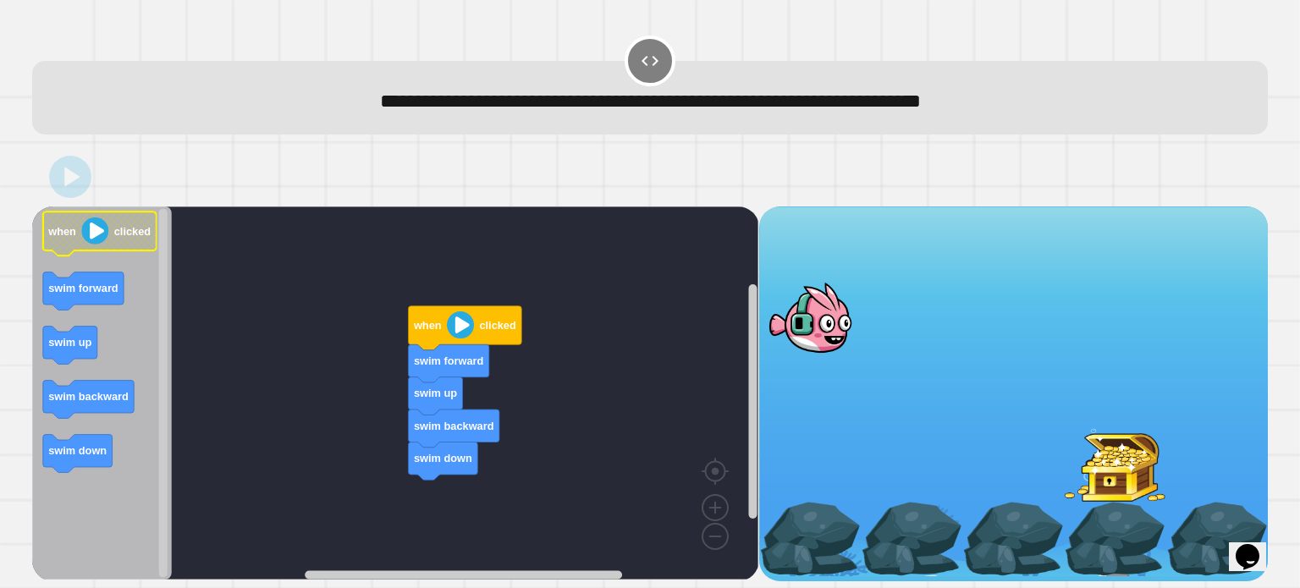
click at [89, 229] on image "Blockly Workspace" at bounding box center [95, 230] width 27 height 27
click at [465, 337] on image "Blockly Workspace" at bounding box center [460, 324] width 27 height 27
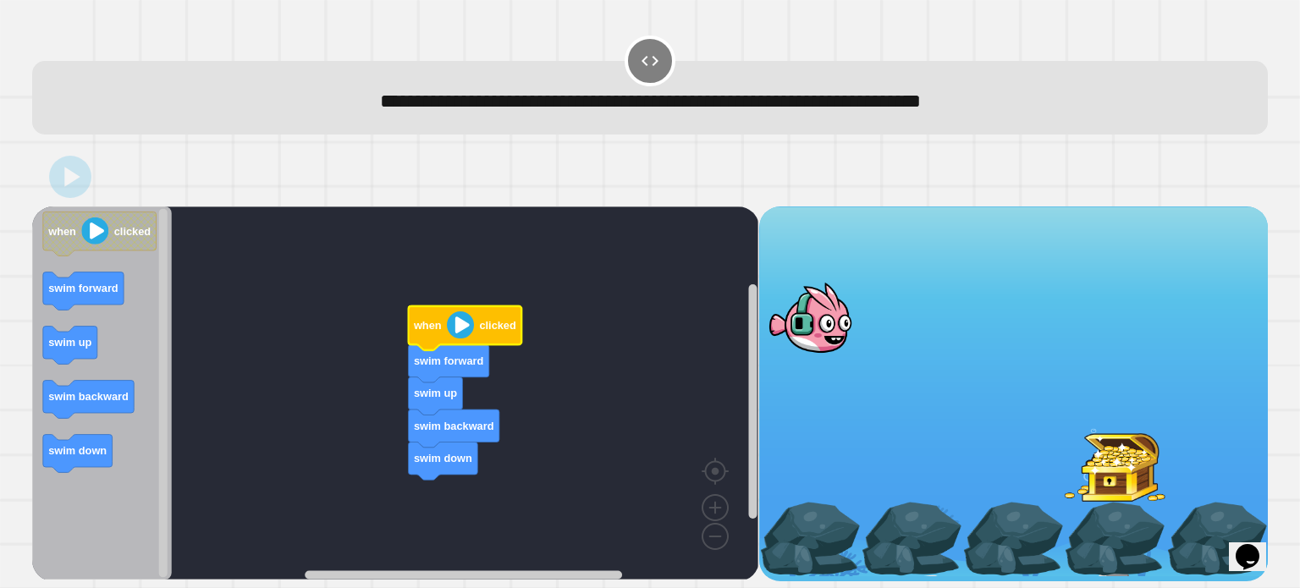
click at [465, 337] on image "Blockly Workspace" at bounding box center [460, 324] width 27 height 27
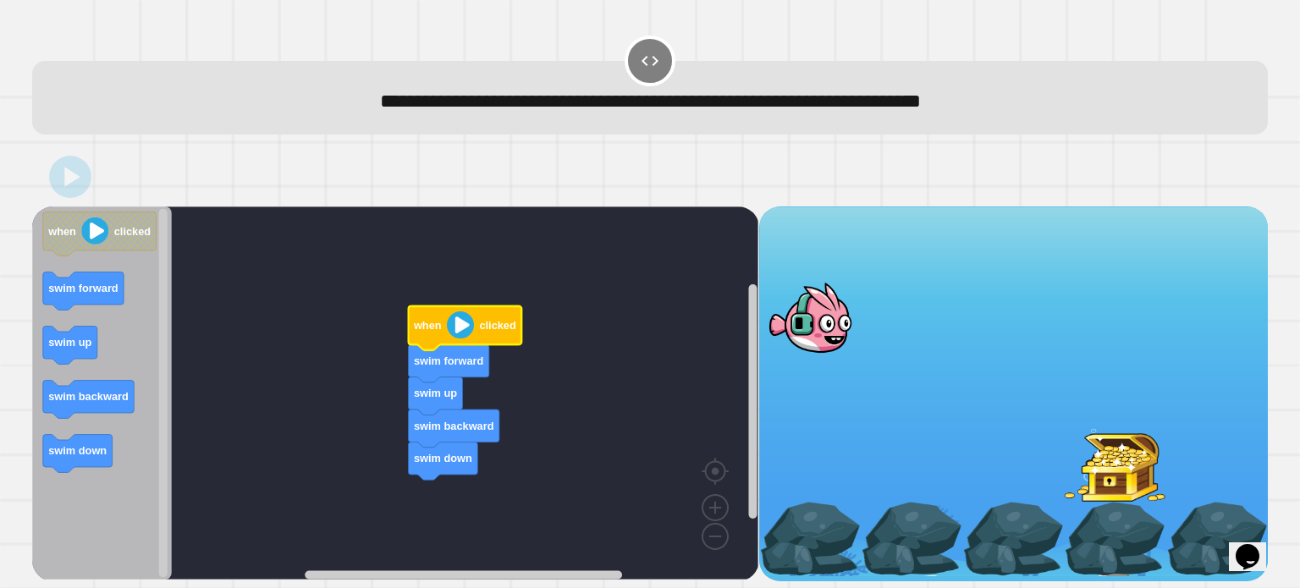
click at [465, 337] on image "Blockly Workspace" at bounding box center [460, 324] width 27 height 27
click at [715, 514] on image "Blockly Workspace" at bounding box center [714, 468] width 81 height 105
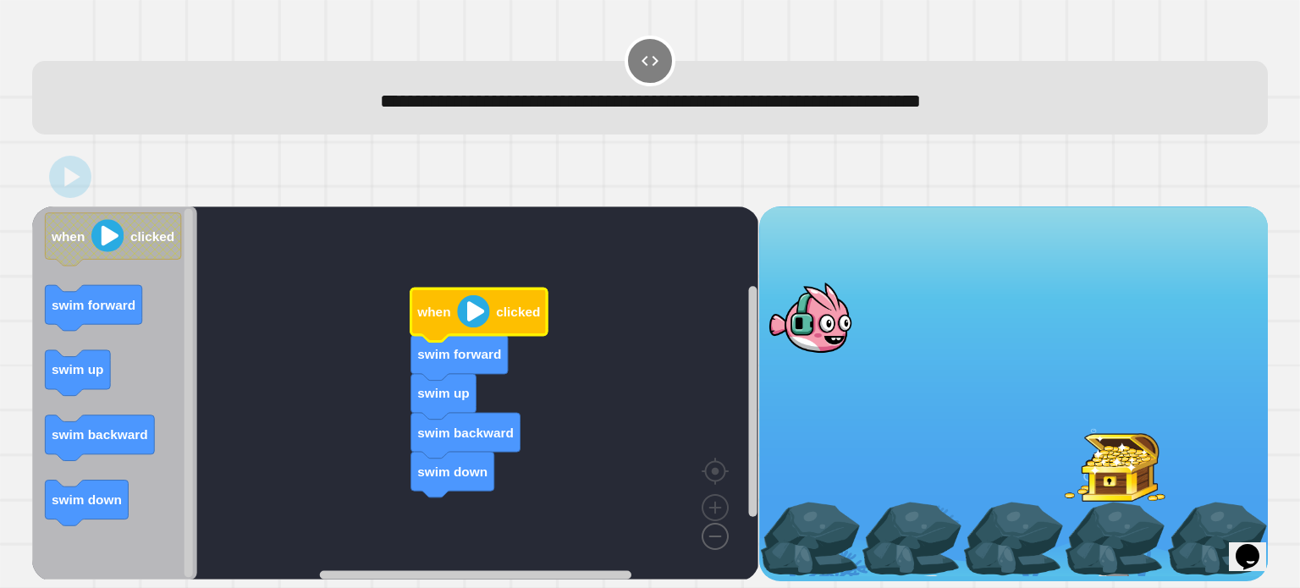
click at [718, 550] on image "Blockly Workspace" at bounding box center [687, 497] width 81 height 105
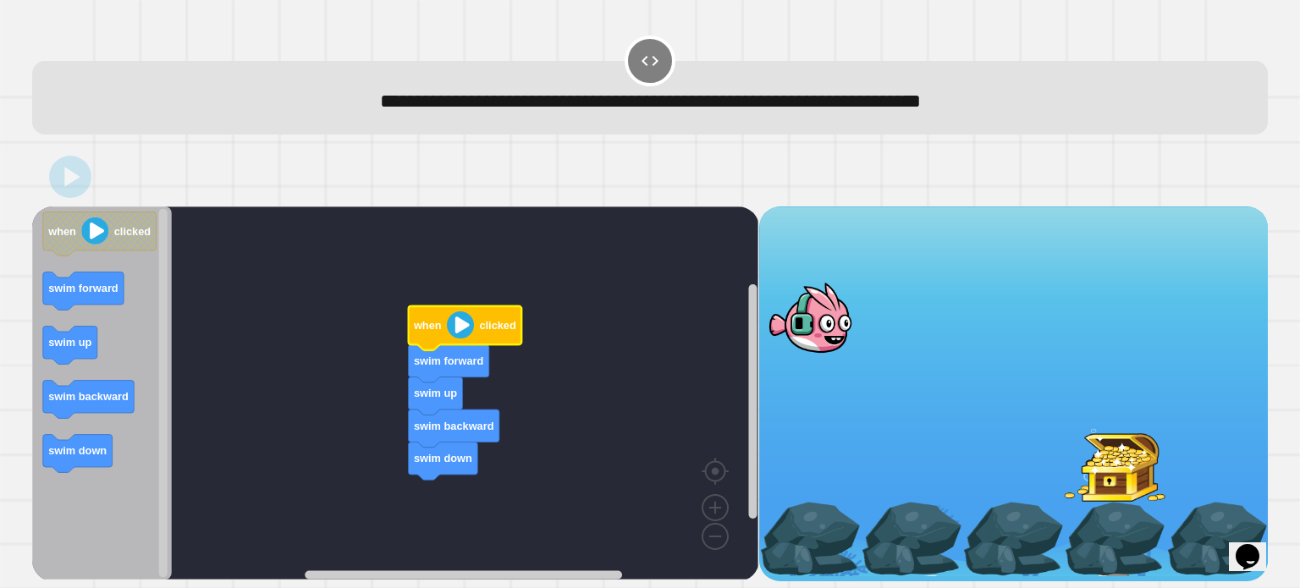
click at [90, 185] on div at bounding box center [649, 176] width 1235 height 59
click at [453, 330] on image "Blockly Workspace" at bounding box center [460, 324] width 27 height 27
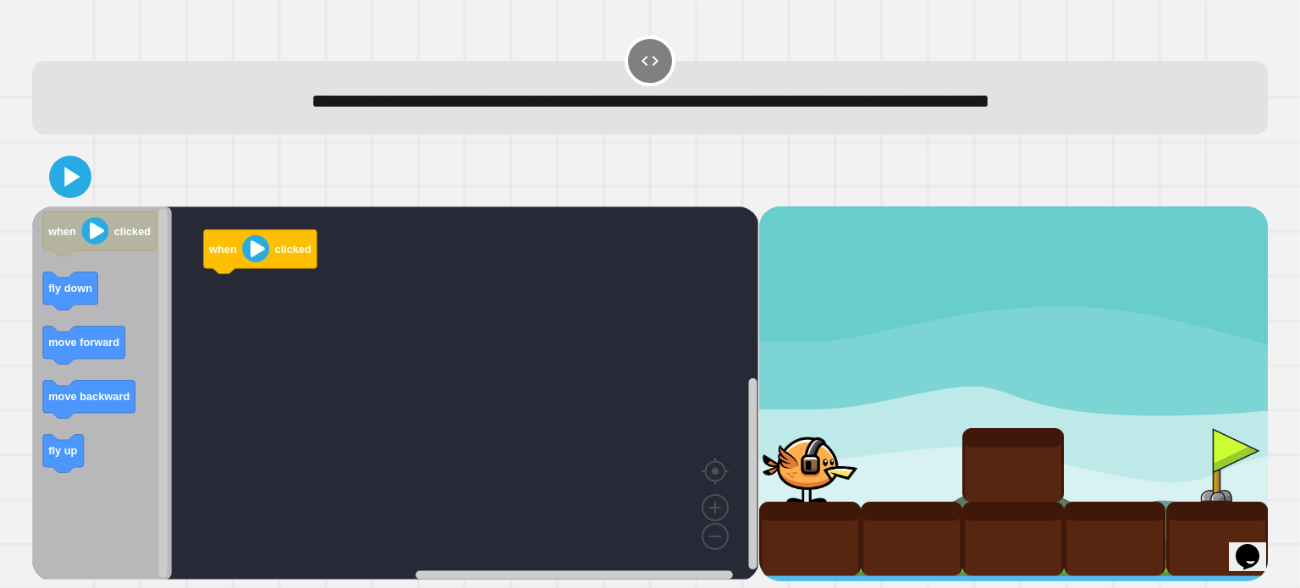
click at [200, 273] on rect "Blockly Workspace" at bounding box center [395, 392] width 726 height 373
drag, startPoint x: 811, startPoint y: 467, endPoint x: 832, endPoint y: 433, distance: 39.9
click at [832, 433] on div at bounding box center [810, 465] width 102 height 74
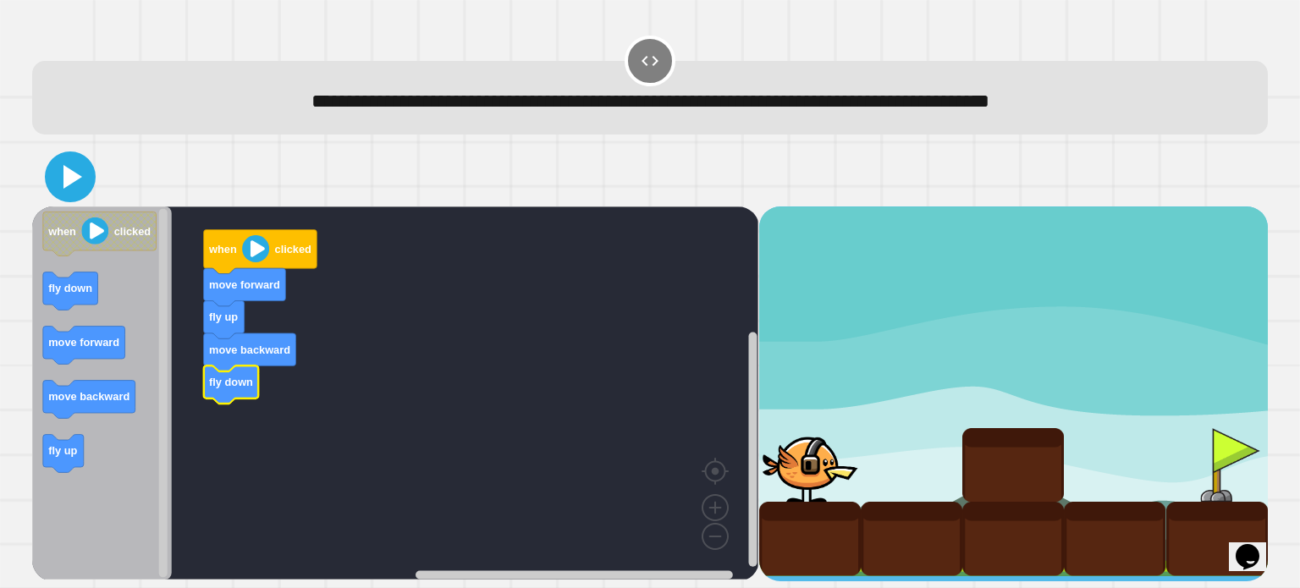
click at [77, 186] on icon at bounding box center [70, 177] width 41 height 41
click at [286, 386] on rect "Blockly Workspace" at bounding box center [395, 392] width 726 height 373
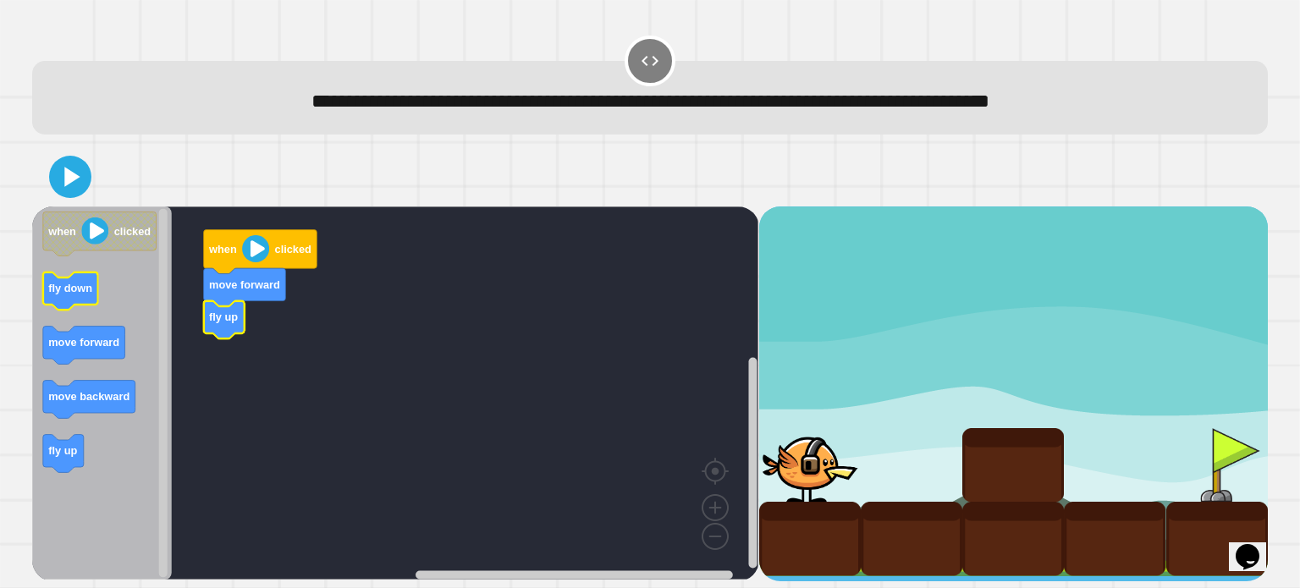
click at [63, 296] on icon "when clicked fly down move forward move backward fly up" at bounding box center [102, 392] width 140 height 373
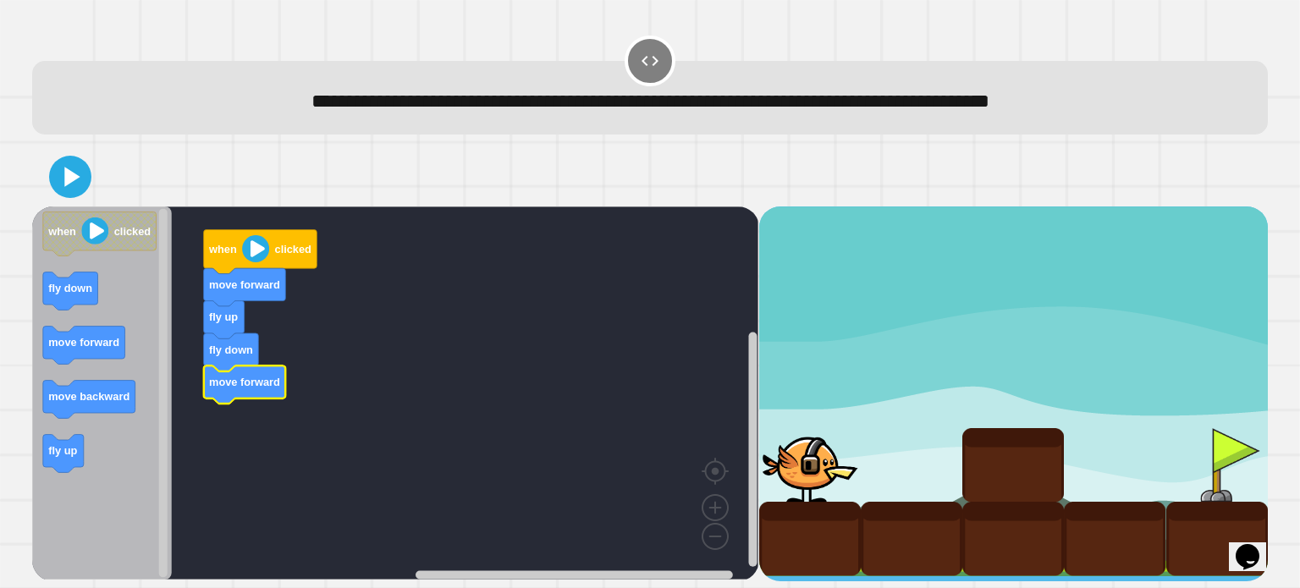
click at [258, 244] on image "Blockly Workspace" at bounding box center [256, 248] width 27 height 27
click at [79, 195] on icon at bounding box center [70, 176] width 36 height 36
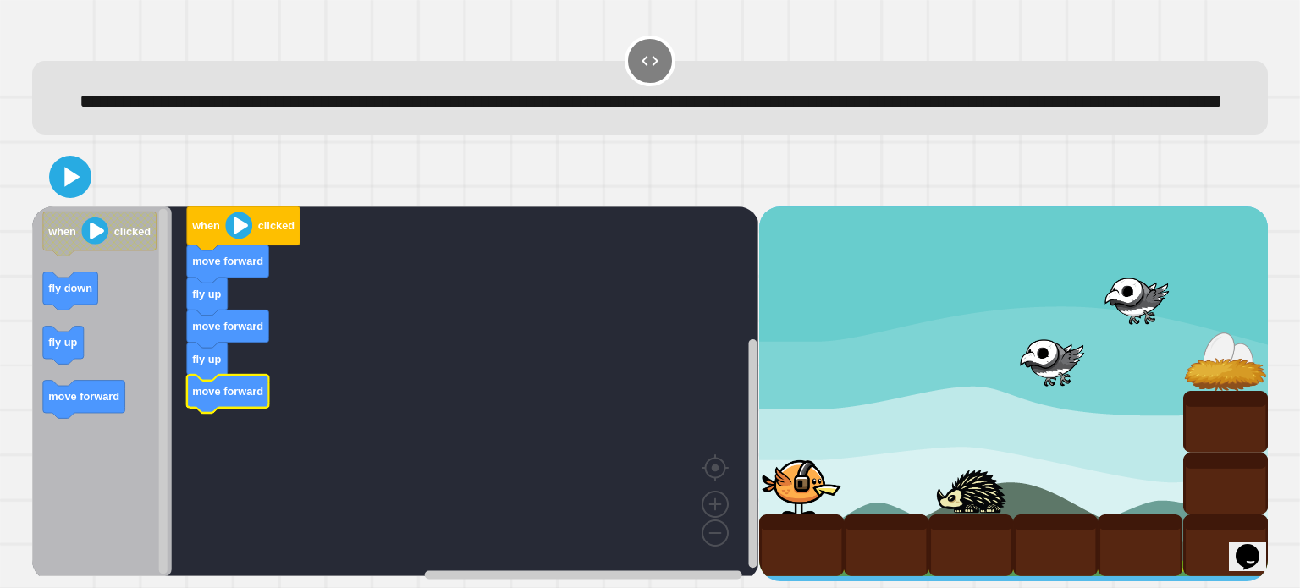
click at [228, 239] on image "Blockly Workspace" at bounding box center [239, 225] width 27 height 27
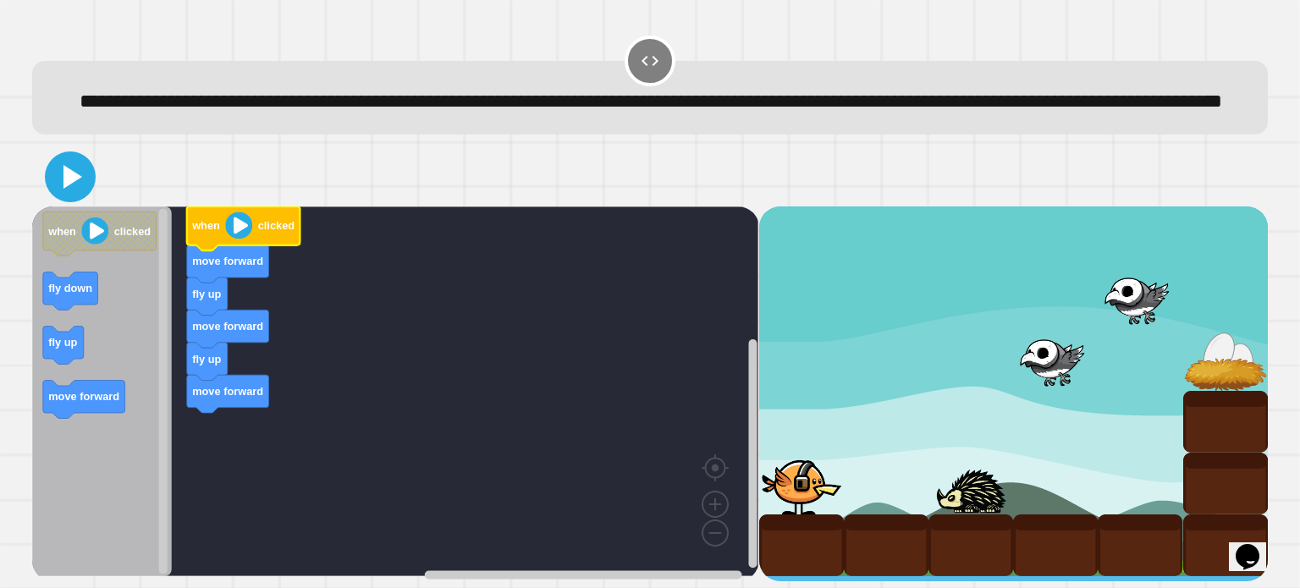
click at [67, 197] on icon at bounding box center [70, 177] width 41 height 41
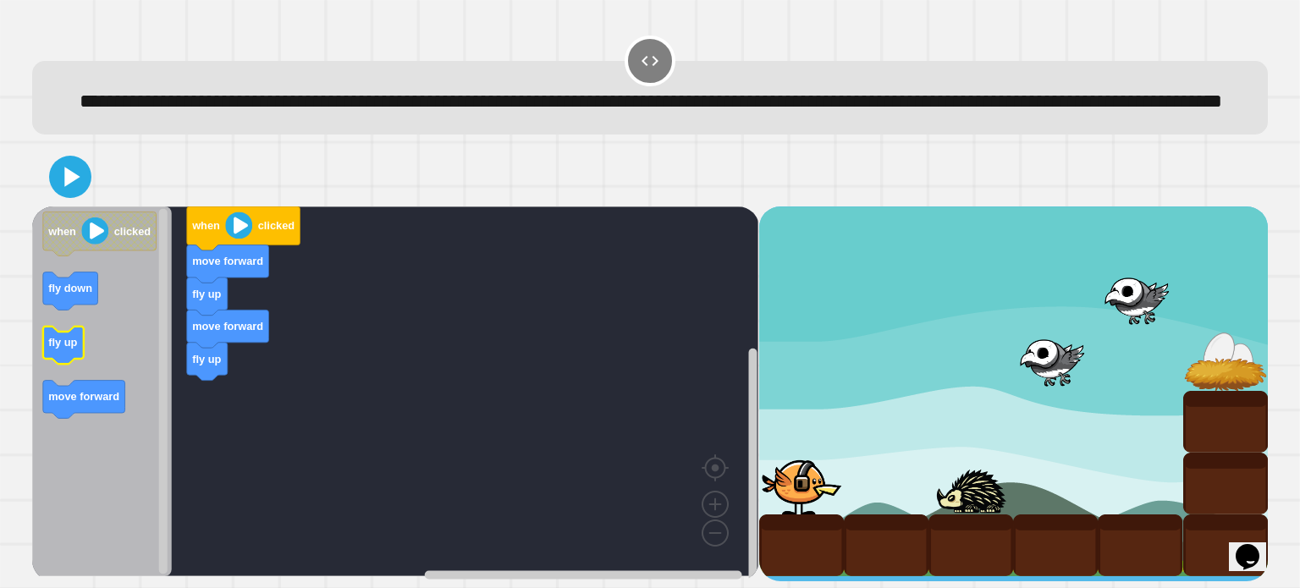
click at [64, 365] on icon "Blockly Workspace" at bounding box center [63, 346] width 41 height 38
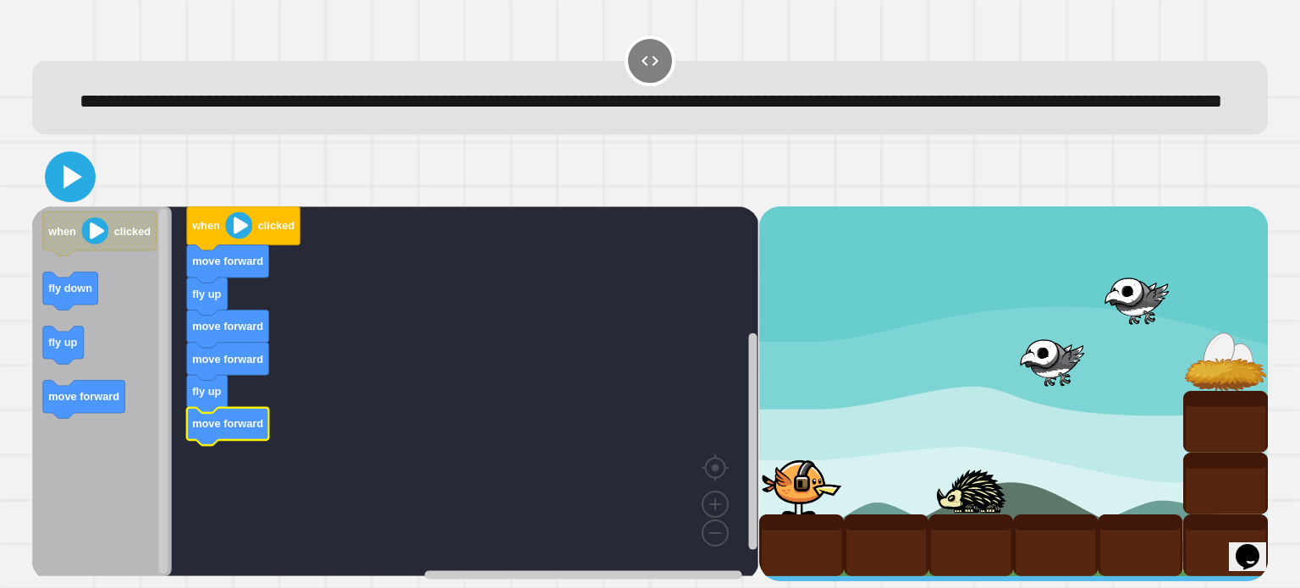
click at [75, 197] on icon at bounding box center [70, 177] width 41 height 41
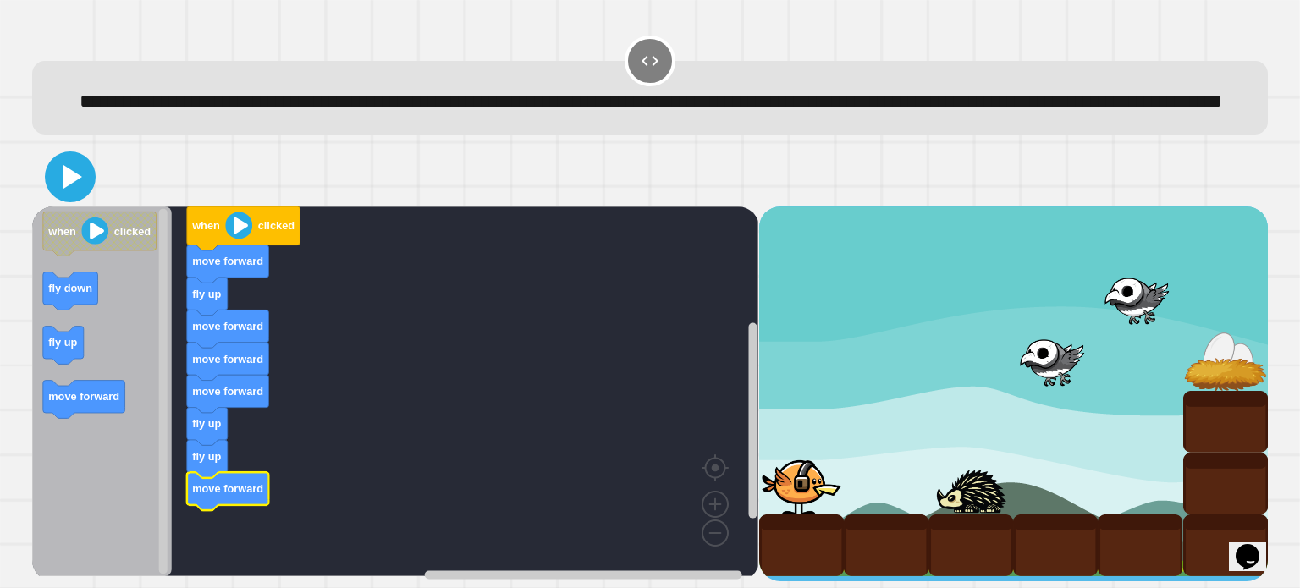
click at [75, 189] on icon at bounding box center [72, 177] width 19 height 24
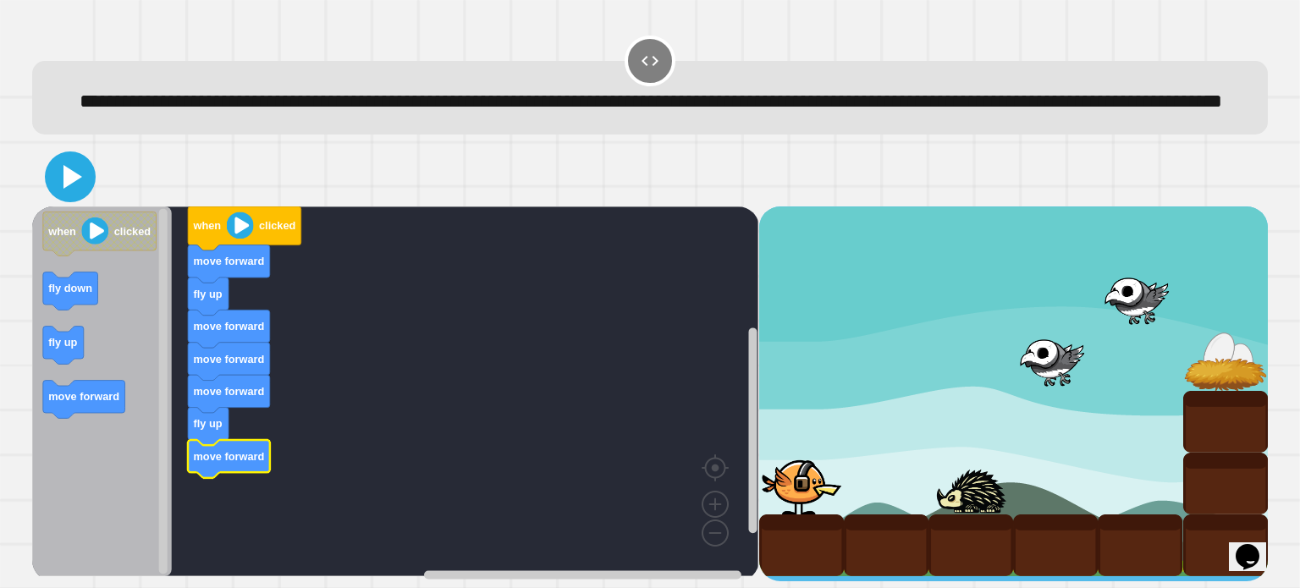
click at [63, 197] on icon at bounding box center [70, 177] width 41 height 41
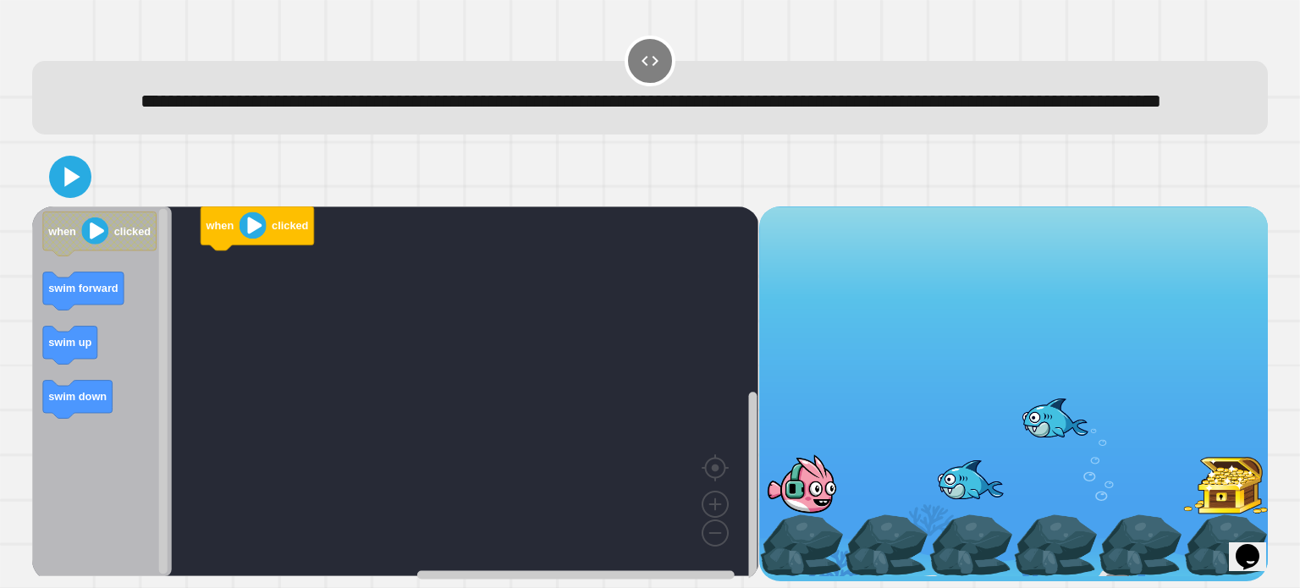
scroll to position [27, 0]
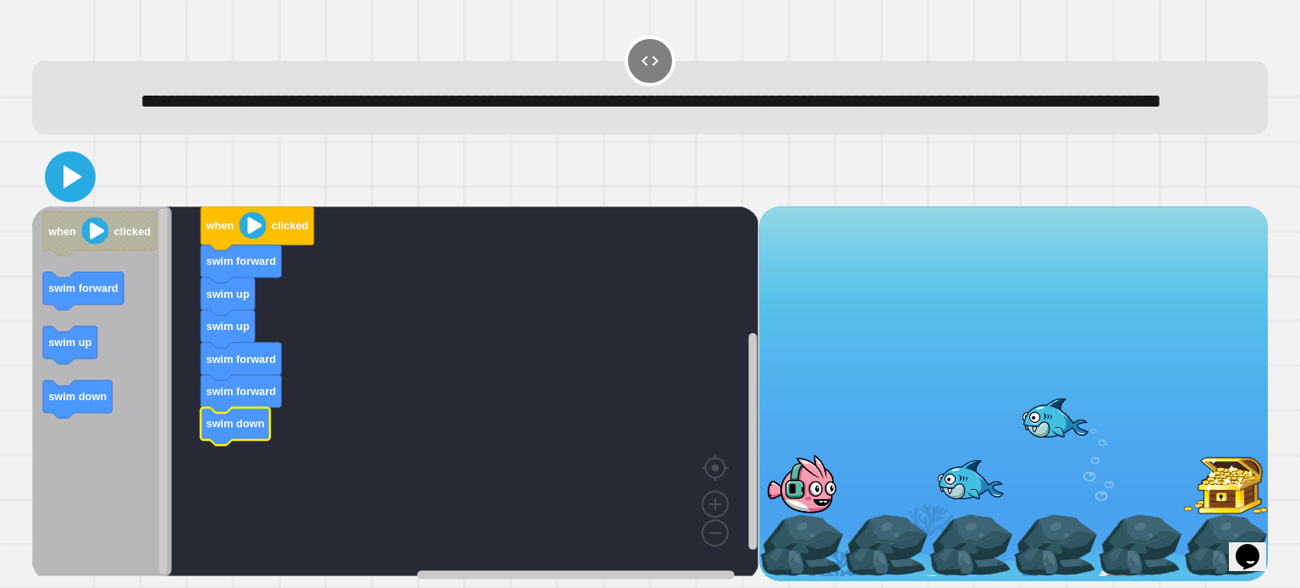
click at [70, 189] on icon at bounding box center [72, 177] width 19 height 24
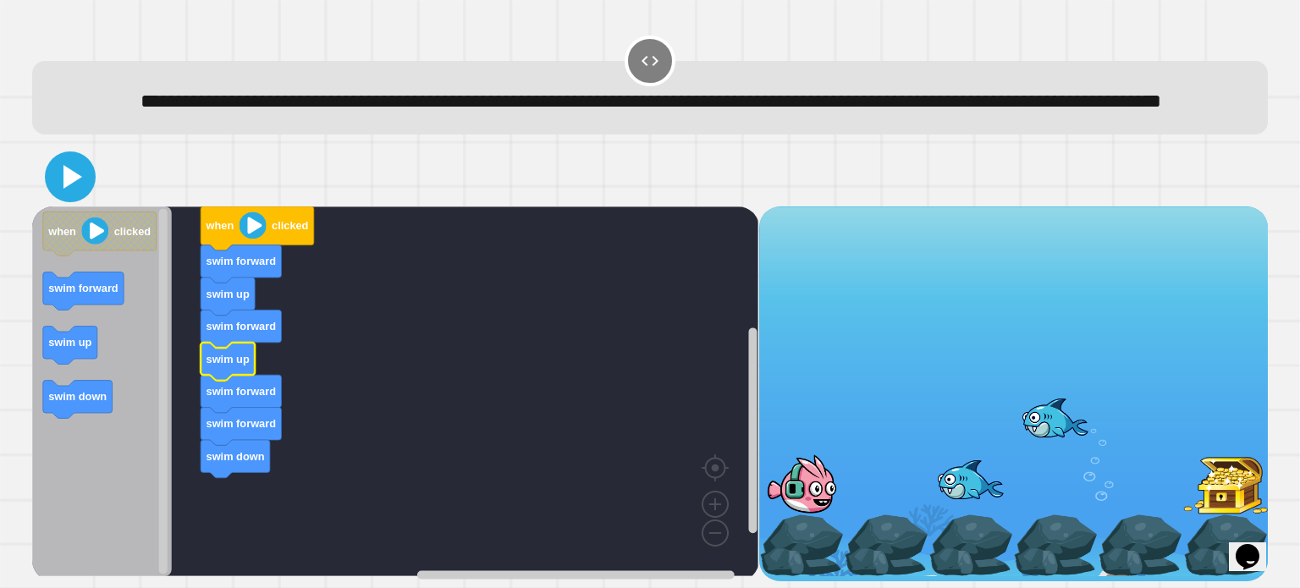
click at [67, 189] on icon at bounding box center [72, 177] width 19 height 24
click at [74, 184] on icon at bounding box center [72, 177] width 19 height 24
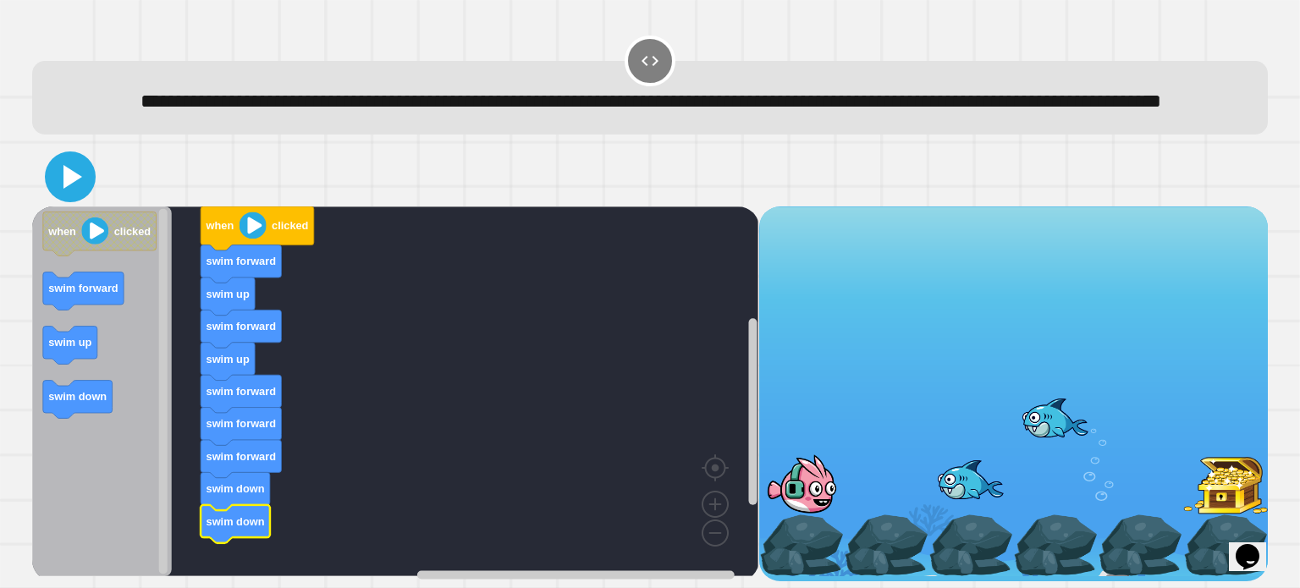
click at [87, 191] on icon at bounding box center [70, 177] width 41 height 41
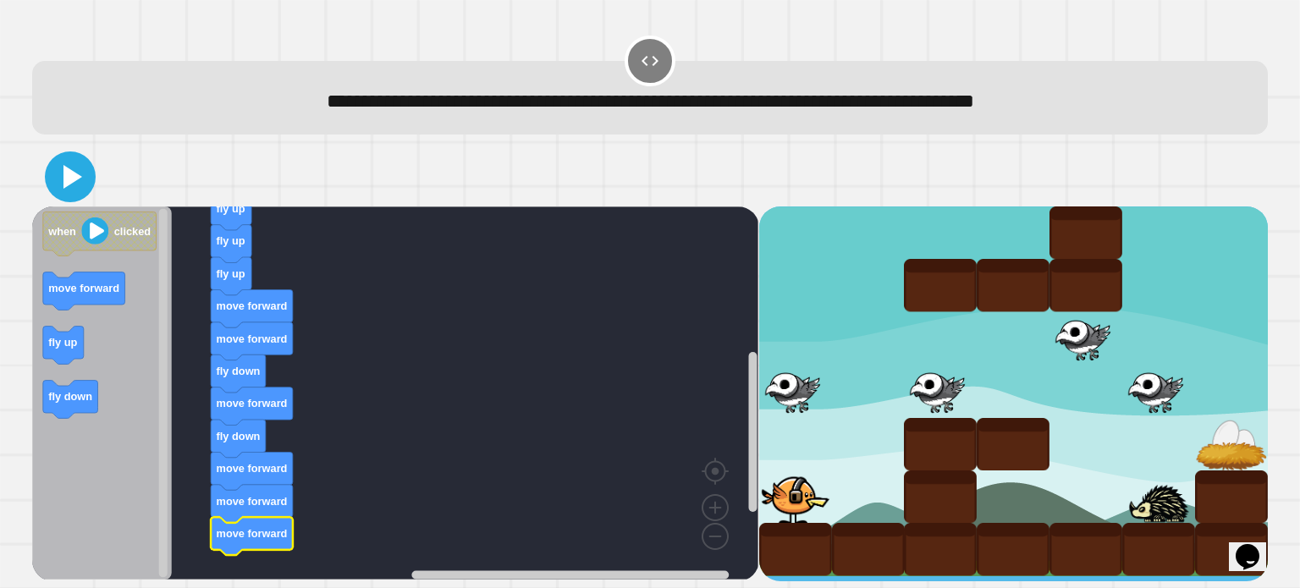
click at [76, 172] on icon at bounding box center [70, 177] width 41 height 41
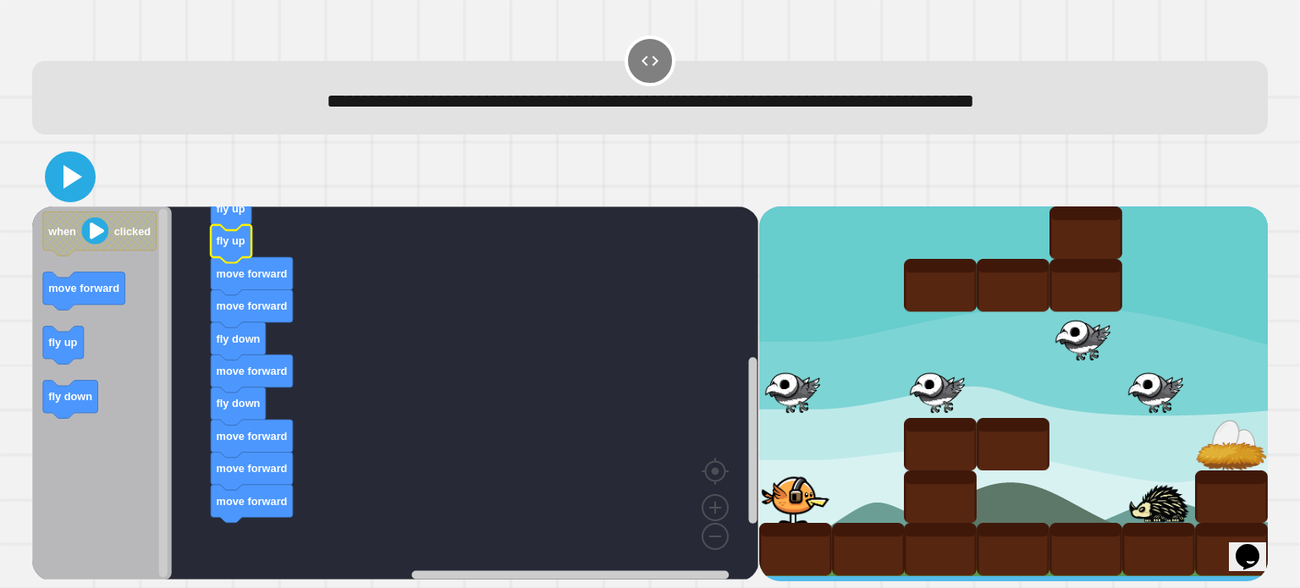
click at [71, 196] on icon at bounding box center [70, 177] width 41 height 41
click at [84, 177] on icon at bounding box center [70, 177] width 41 height 41
click at [76, 161] on icon at bounding box center [70, 177] width 41 height 41
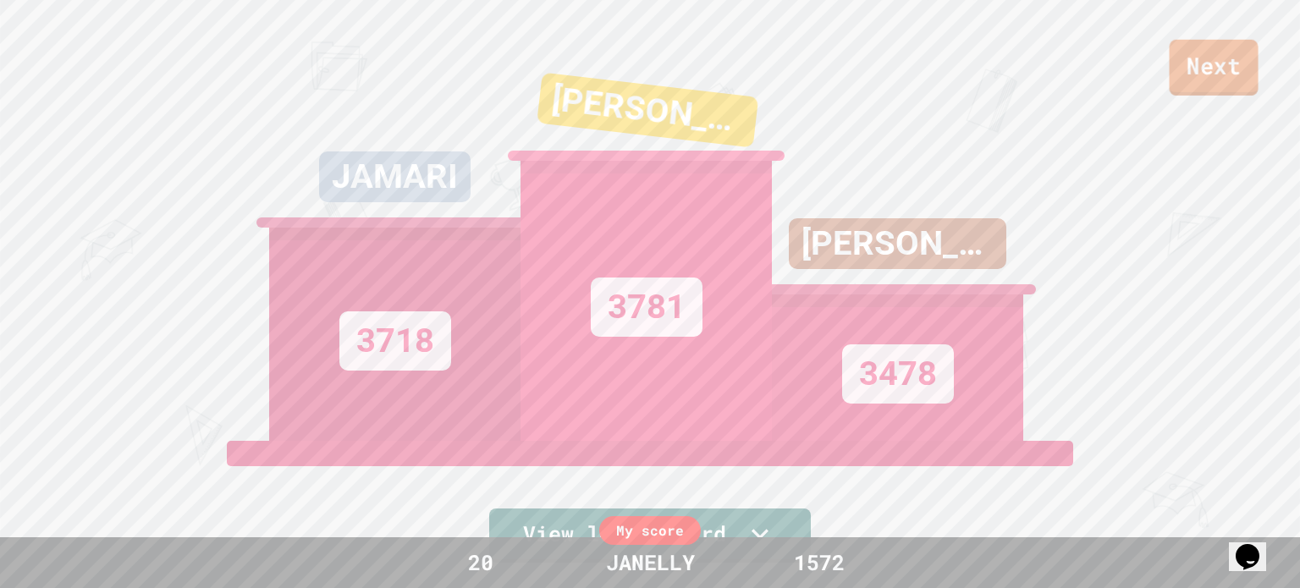
click at [1231, 50] on link "Next" at bounding box center [1213, 68] width 89 height 56
